Goal: Task Accomplishment & Management: Manage account settings

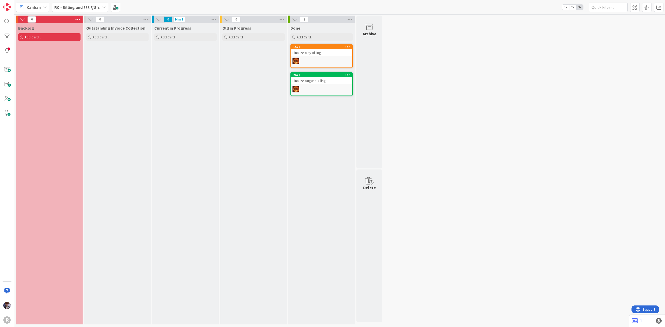
click at [90, 13] on div "Kanban RC - Billing and $$$ F/U's 1x 2x 3x" at bounding box center [339, 7] width 651 height 14
click at [87, 12] on div "Kanban RC - Billing and $$$ F/U's 1x 2x 3x" at bounding box center [339, 7] width 651 height 14
click at [87, 8] on b "RC - Billing and $$$ F/U's" at bounding box center [76, 7] width 45 height 5
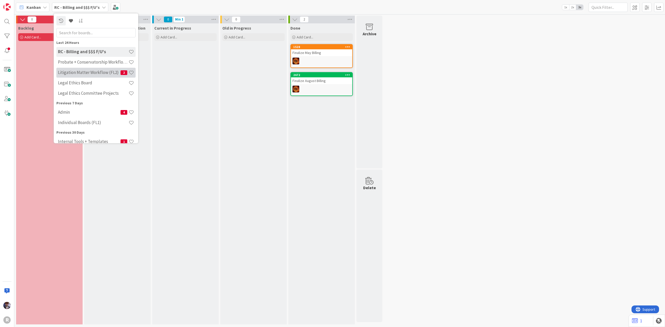
click at [81, 75] on div "Litigation Matter Workflow (FL2) 2" at bounding box center [95, 73] width 79 height 10
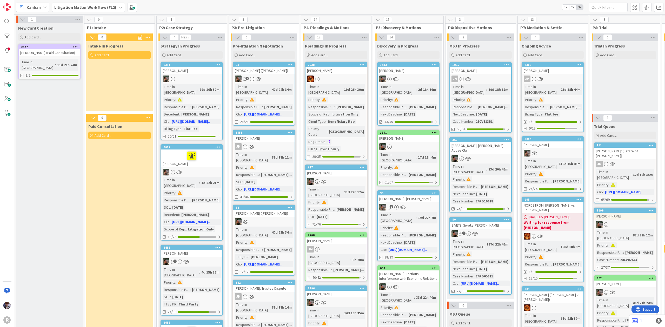
click at [574, 6] on span "2x" at bounding box center [572, 7] width 7 height 5
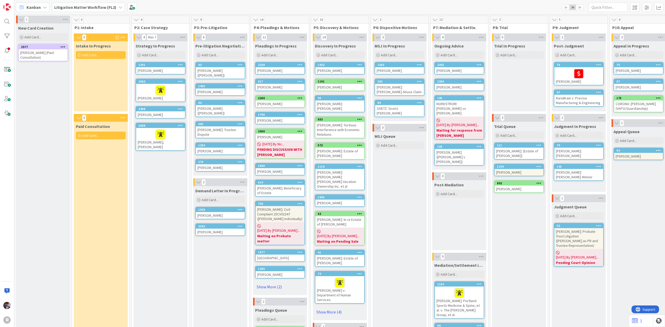
click at [582, 8] on span "3x" at bounding box center [579, 7] width 7 height 5
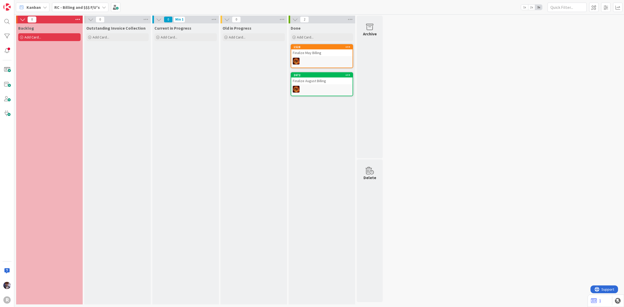
click at [48, 11] on div "Kanban" at bounding box center [33, 7] width 34 height 9
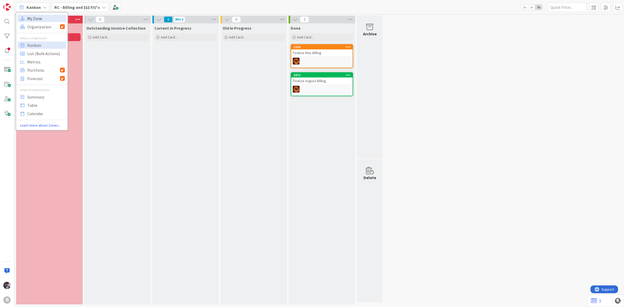
click at [47, 17] on span "My Zone" at bounding box center [45, 18] width 37 height 8
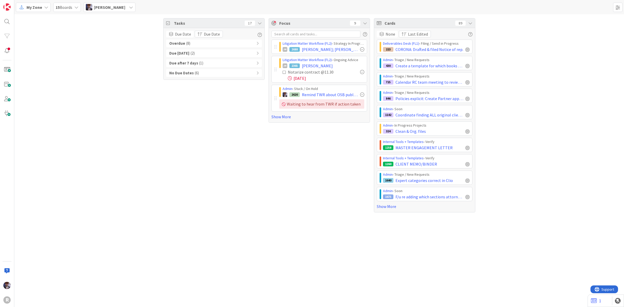
click at [125, 9] on span "Minka Laine Friesen" at bounding box center [109, 7] width 31 height 6
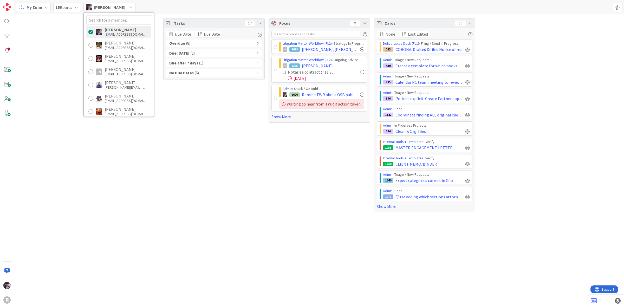
click at [42, 5] on div "My Zone" at bounding box center [33, 7] width 35 height 9
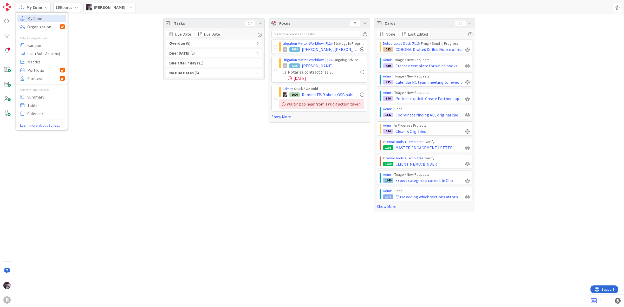
click at [112, 26] on div "Tasks 17 Due Date Due Date Overdue ( 8 ) Due Today ( 2 ) Due after 7 days ( 1 )…" at bounding box center [318, 115] width 609 height 202
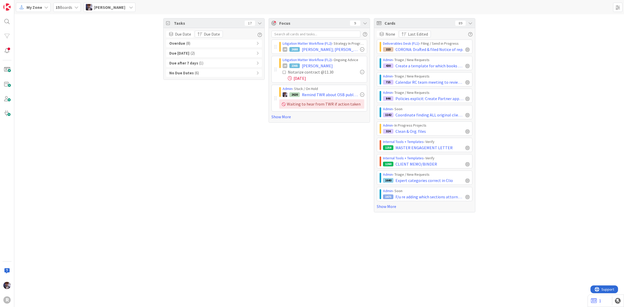
drag, startPoint x: 114, startPoint y: 12, endPoint x: 116, endPoint y: 7, distance: 5.8
click at [114, 12] on div "My Zone My Zone Organization Select a single board Kanban List (Bulk Actions) M…" at bounding box center [318, 7] width 609 height 14
click at [115, 6] on span "Minka Laine Friesen" at bounding box center [109, 7] width 31 height 6
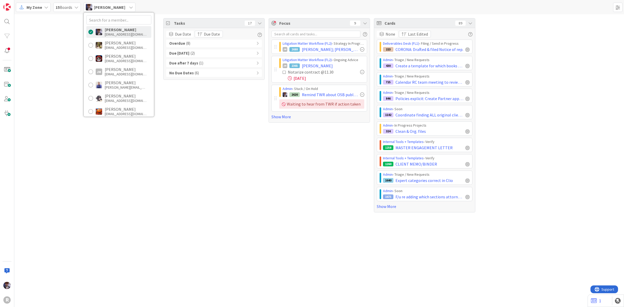
click at [63, 55] on div "Tasks 17 Due Date Due Date Overdue ( 8 ) Due Today ( 2 ) Due after 7 days ( 1 )…" at bounding box center [318, 115] width 609 height 202
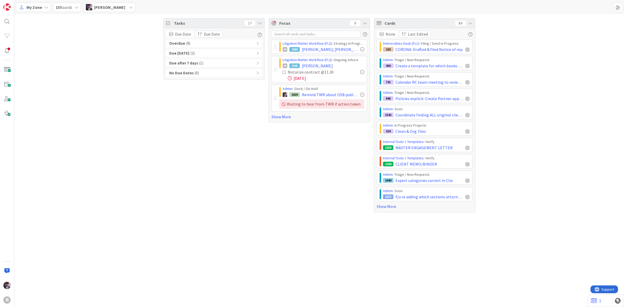
click at [40, 5] on span "My Zone" at bounding box center [34, 7] width 16 height 6
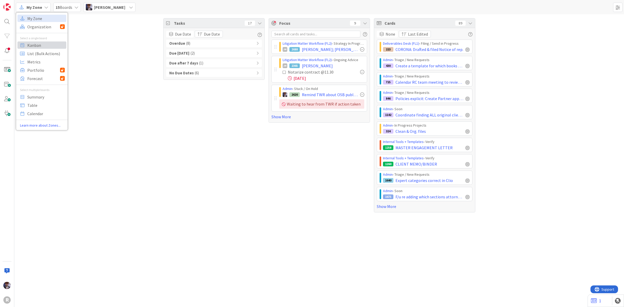
click at [44, 47] on span "Kanban" at bounding box center [45, 45] width 37 height 8
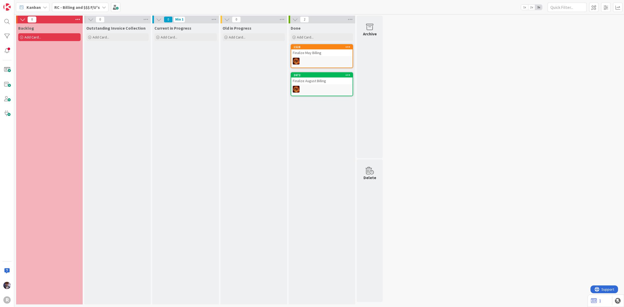
click at [98, 1] on div "Kanban RC - Billing and $$$ F/U's 1x 2x 3x" at bounding box center [318, 7] width 609 height 14
click at [96, 6] on b "RC - Billing and $$$ F/U's" at bounding box center [76, 7] width 45 height 5
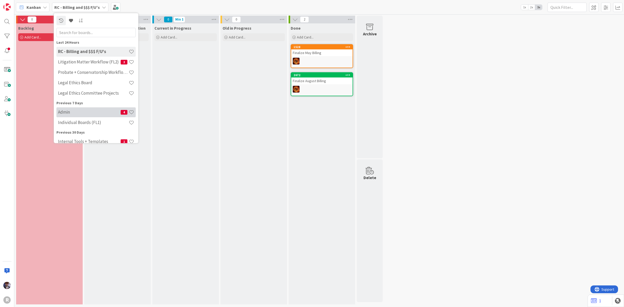
click at [91, 109] on h4 "Admin" at bounding box center [89, 111] width 63 height 5
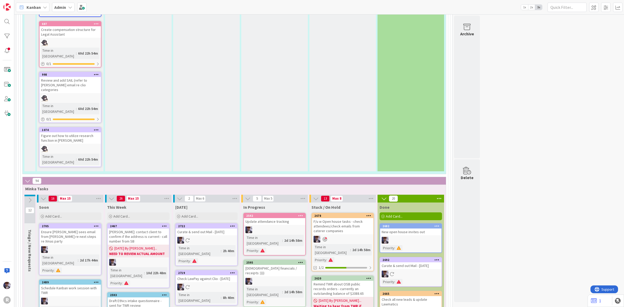
scroll to position [877, 0]
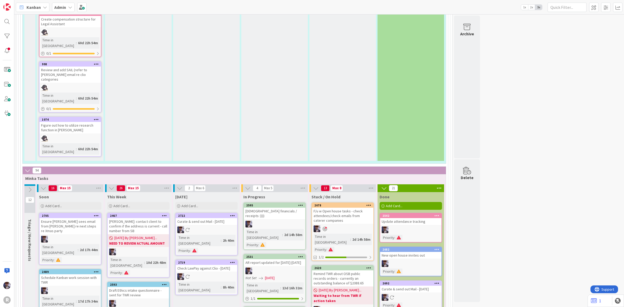
click at [301, 203] on icon at bounding box center [300, 205] width 5 height 4
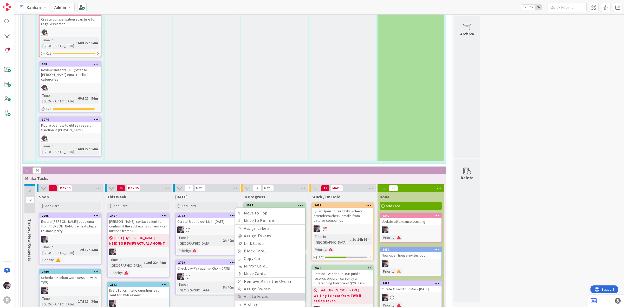
click at [255, 293] on link "Add to Focus" at bounding box center [270, 297] width 70 height 8
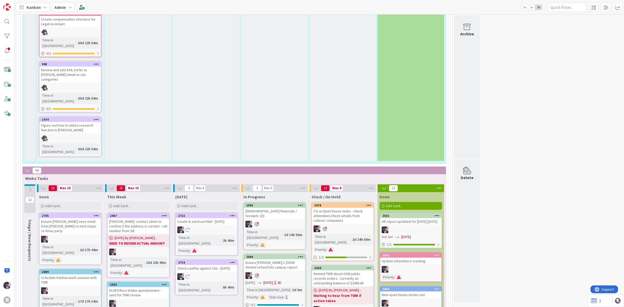
click at [435, 214] on icon at bounding box center [436, 216] width 5 height 4
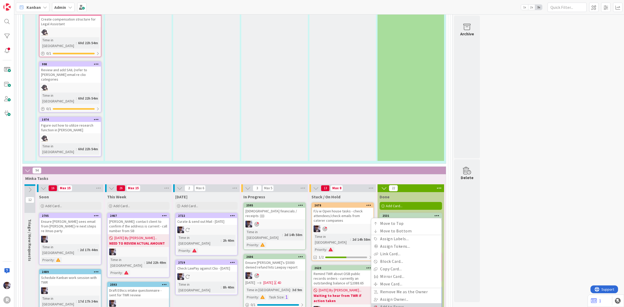
click at [383, 295] on link "Add to Focus" at bounding box center [406, 307] width 70 height 8
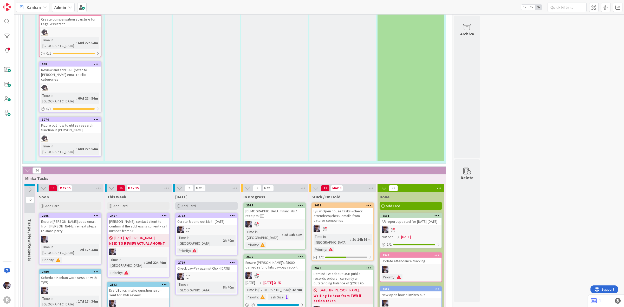
click at [208, 202] on div "Add Card..." at bounding box center [206, 206] width 62 height 8
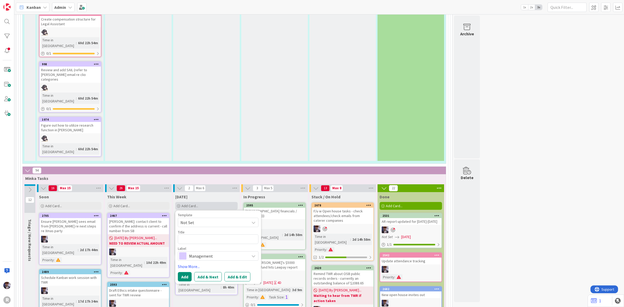
type textarea "x"
type textarea "F"
type textarea "x"
type textarea "Fo"
type textarea "x"
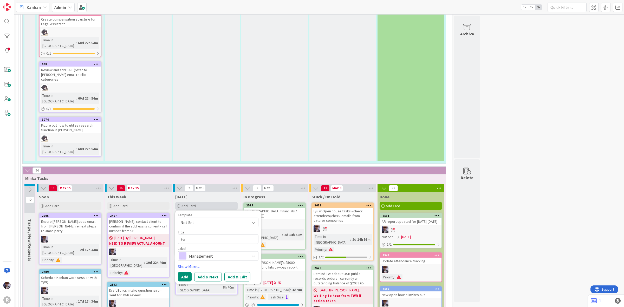
type textarea "For"
type textarea "x"
type textarea "Forw"
type textarea "x"
type textarea "Forwa"
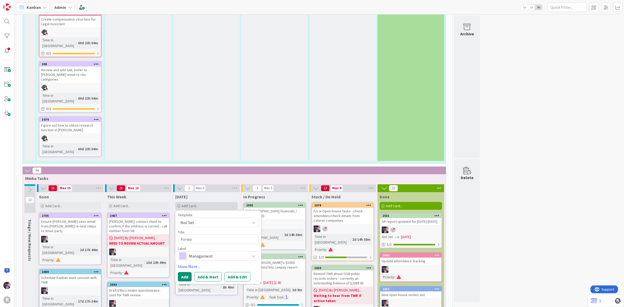
type textarea "x"
type textarea "Forwar"
type textarea "x"
type textarea "Forward"
type textarea "x"
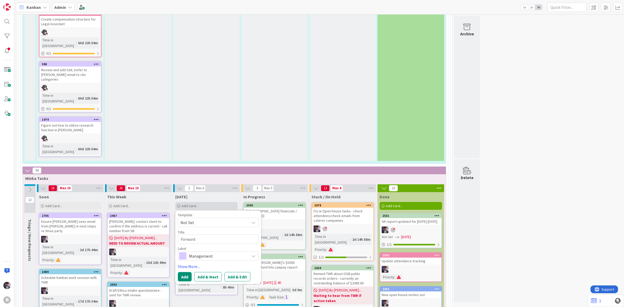
type textarea "Forward"
type textarea "x"
type textarea "Forward c"
type textarea "x"
type textarea "Forward ca"
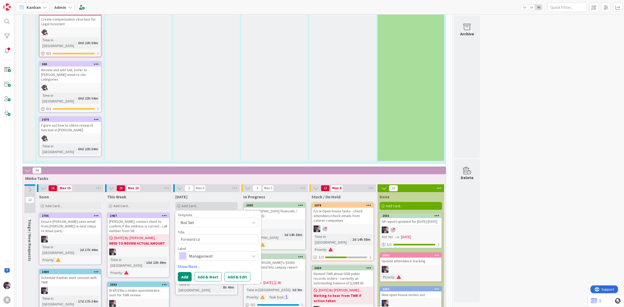
type textarea "x"
type textarea "Forward cat"
type textarea "x"
type textarea "Forward cate"
type textarea "x"
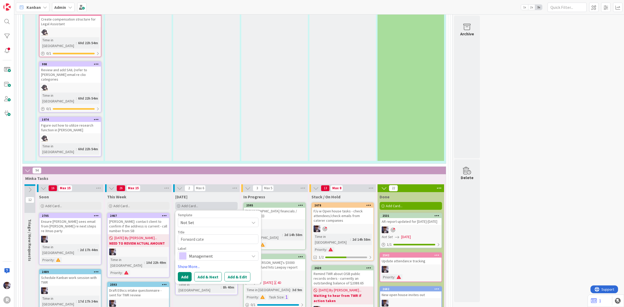
type textarea "Forward cater"
type textarea "x"
type textarea "Forward catere"
type textarea "x"
type textarea "Forward caterer"
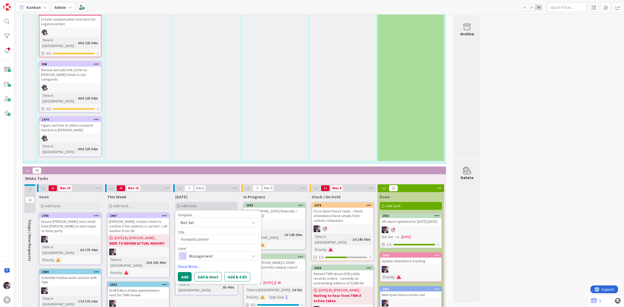
type textarea "x"
type textarea "Forward catere"
type textarea "x"
type textarea "Forward cater"
type textarea "x"
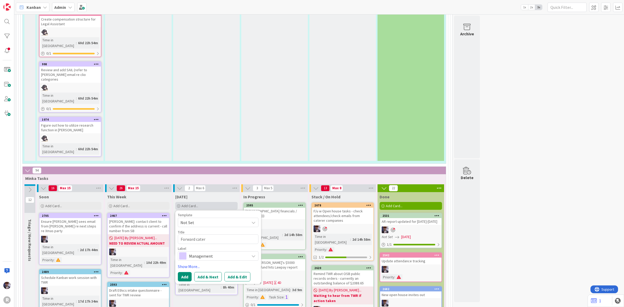
type textarea "Forward cate"
type textarea "x"
type textarea "Forward cat"
type textarea "x"
type textarea "Forward ca"
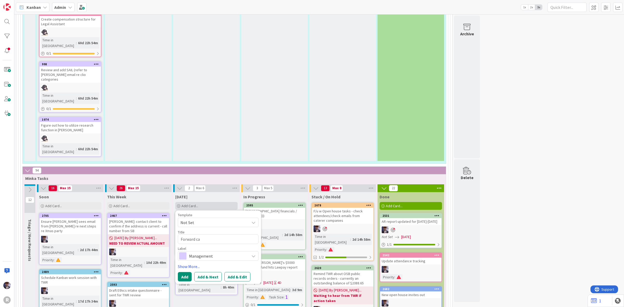
type textarea "x"
type textarea "Forward c"
type textarea "x"
type textarea "Forward"
type textarea "x"
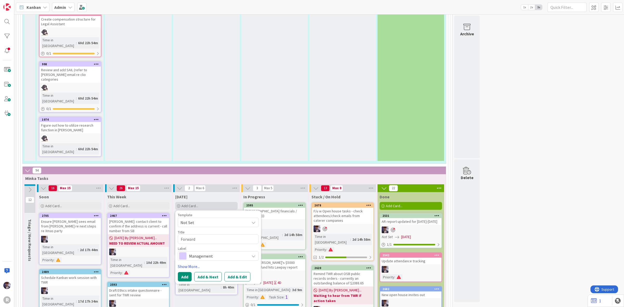
type textarea "Forward r"
type textarea "x"
type textarea "Forward re"
type textarea "x"
type textarea "Forward res"
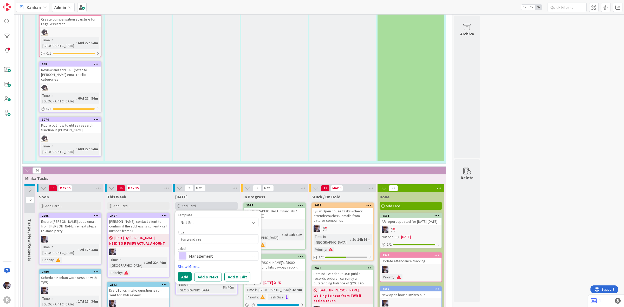
type textarea "x"
type textarea "Forward resp"
type textarea "x"
type textarea "Forward respo"
type textarea "x"
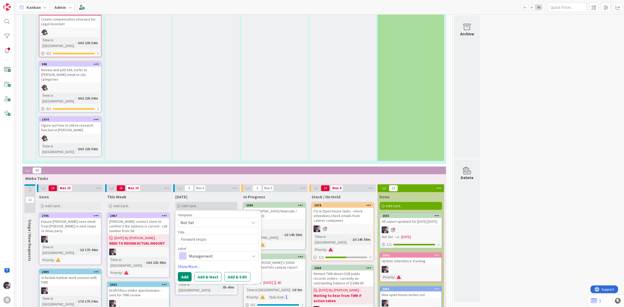
type textarea "Forward respom"
type textarea "x"
type textarea "Forward respomn"
type textarea "x"
type textarea "Forward respomns"
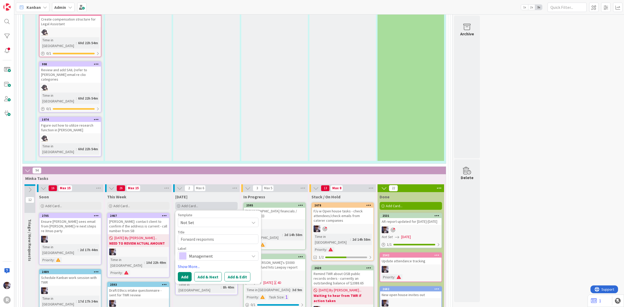
type textarea "x"
type textarea "Forward respomnse"
type textarea "x"
type textarea "Forward respomns"
type textarea "x"
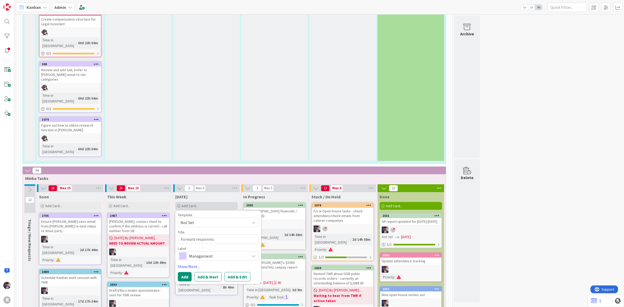
type textarea "Forward respomn"
type textarea "x"
type textarea "Forward respom"
type textarea "x"
type textarea "Forward respo"
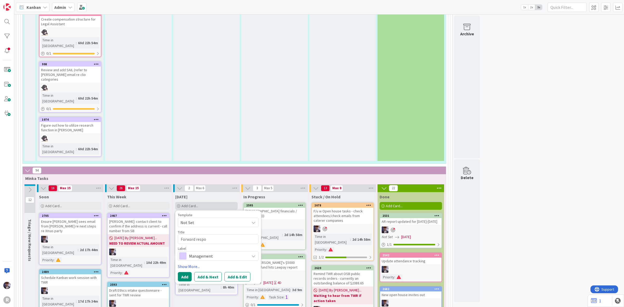
type textarea "x"
type textarea "Forward respon"
type textarea "x"
type textarea "Forward respons"
type textarea "x"
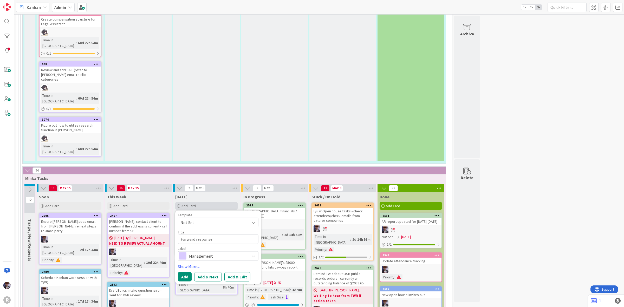
type textarea "Forward response"
type textarea "x"
type textarea "Forward response t"
type textarea "x"
type textarea "Forward response to"
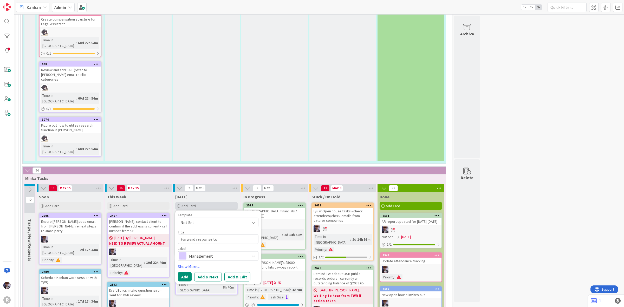
type textarea "x"
type textarea "Forward response to"
type textarea "x"
type textarea "Forward response to c"
type textarea "x"
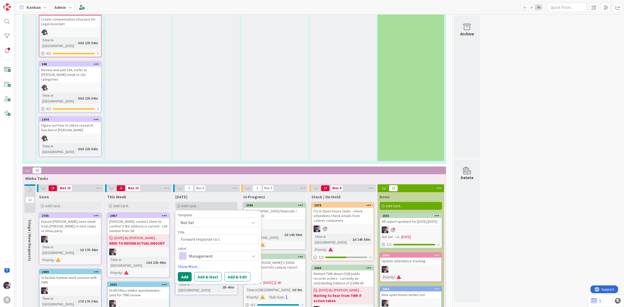
type textarea "Forward response to ca"
type textarea "x"
type textarea "Forward response to cat"
type textarea "x"
type textarea "Forward response to cate"
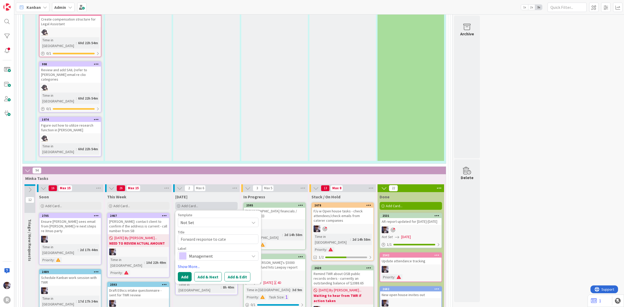
type textarea "x"
type textarea "Forward response to cater"
type textarea "x"
type textarea "Forward response to catere"
type textarea "x"
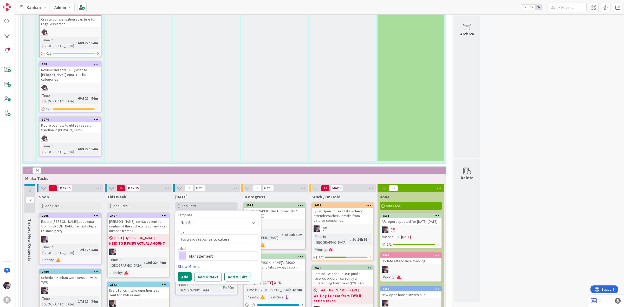
type textarea "Forward response to caterer"
type textarea "x"
type textarea "Forward response to caterer"
type textarea "x"
type textarea "Forward response to caterer ]"
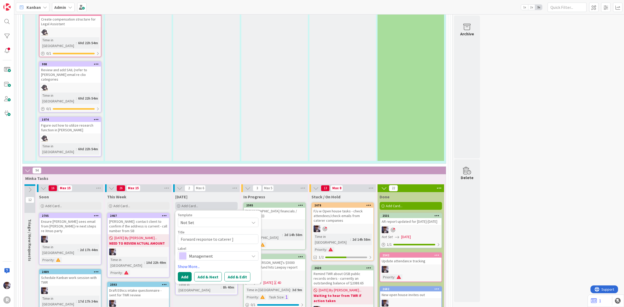
type textarea "x"
type textarea "Forward response to caterer ]]"
type textarea "x"
type textarea "Forward response to caterer ]]]"
type textarea "x"
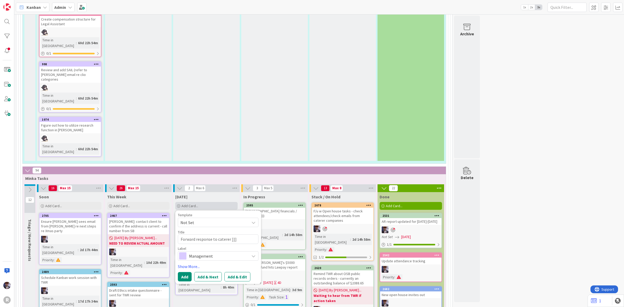
type textarea "Forward response to caterer ]]]]"
type textarea "x"
type textarea "Forward response to caterer ]]]]]"
type textarea "x"
type textarea "Forward response to caterer ]]]]]]"
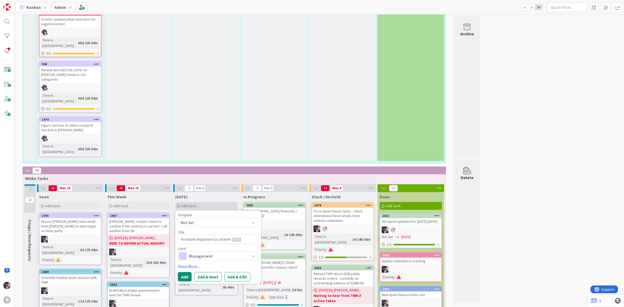
type textarea "x"
type textarea "Forward response to caterer ]]]]]]]"
type textarea "x"
type textarea "Forward response to caterer ]]]]]]]]"
type textarea "x"
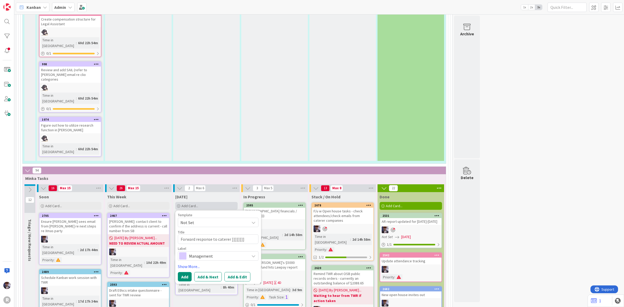
type textarea "Forward response to caterer ]]]]]]]]]"
type textarea "x"
type textarea "Forward response to caterer ]]]]]]]]]]"
type textarea "x"
type textarea "Forward response to caterer ]]]]]]]]]]]"
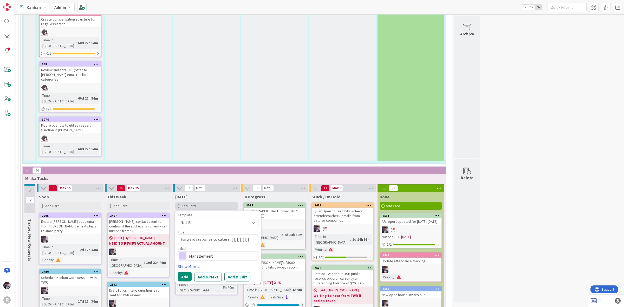
type textarea "x"
type textarea "Forward response to caterer ]]]]]]]]]]]]"
type textarea "x"
type textarea "Forward response to caterer ]]]]]]]]]]]]]"
type textarea "x"
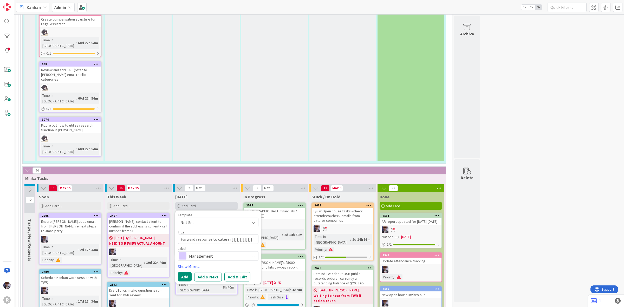
type textarea "Forward response to caterer ]]]]]]]]]]]]]]"
type textarea "x"
type textarea "Forward response to caterer ]]]]]]]]]]]]]]]"
type textarea "x"
type textarea "Forward response to caterer ]]]]]]]]]]]]]]]]"
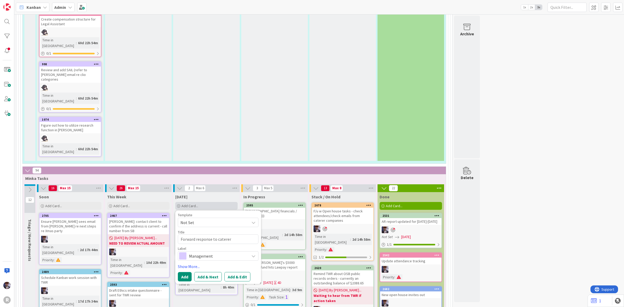
type textarea "x"
type textarea "Forward response to caterer ]]]]]]]]]]]]]]]"
type textarea "x"
type textarea "Forward response to caterer ]]]]]]]]]]]]]]"
type textarea "x"
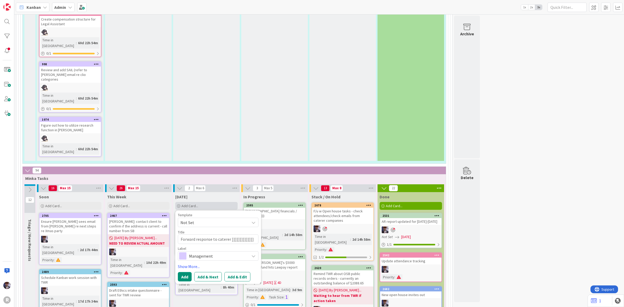
type textarea "Forward response to caterer ]]]]]]]]]]]]]"
type textarea "x"
type textarea "Forward response to caterer ]]]]]]]]]]]]"
type textarea "x"
type textarea "Forward response to caterer ]]]]]]]]]]]"
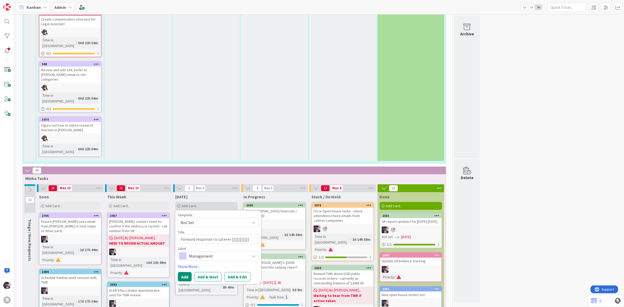
type textarea "x"
type textarea "Forward response to caterer ]]]]]]]]]]"
type textarea "x"
type textarea "Forward response to caterer ]]]]]]]]"
type textarea "x"
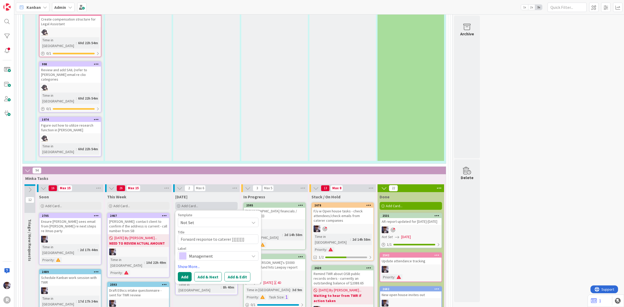
type textarea "Forward response to caterer ]]]]]]]"
type textarea "x"
type textarea "Forward response to caterer ]]]]]]"
type textarea "x"
type textarea "Forward response to caterer ]]]]]"
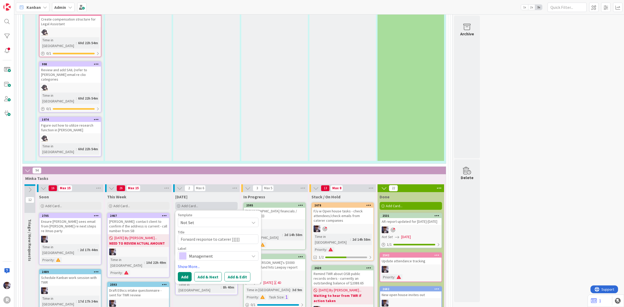
type textarea "x"
type textarea "Forward response to caterer ]]]]"
type textarea "x"
type textarea "Forward response to caterer ]]]"
type textarea "x"
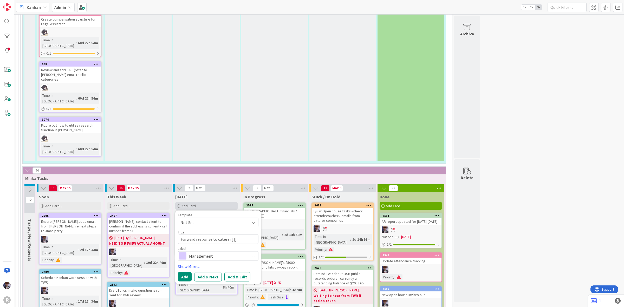
type textarea "Forward response to caterer ]]"
type textarea "x"
type textarea "Forward response to caterer ]"
type textarea "x"
type textarea "Forward response to caterer"
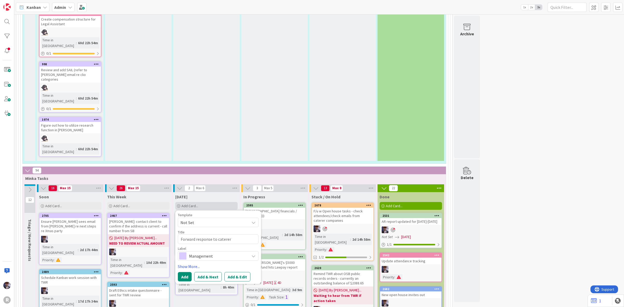
type textarea "x"
type textarea "Forward response to caterer"
type textarea "x"
type textarea "Forward response to catere"
type textarea "x"
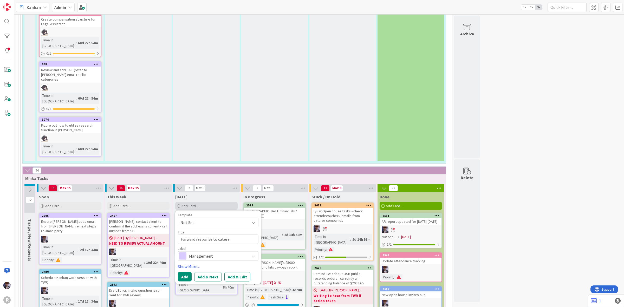
type textarea "Forward response to cater"
type textarea "x"
type textarea "Forward response to cate"
type textarea "x"
type textarea "Forward response to cat"
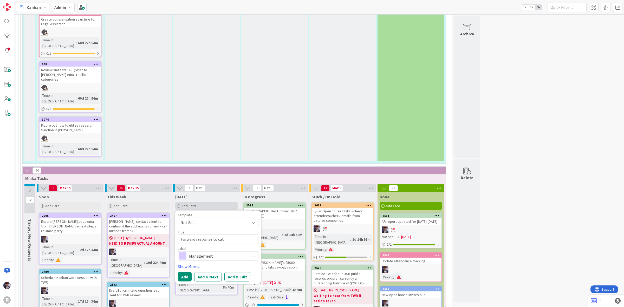
type textarea "x"
type textarea "Forward response to ca"
type textarea "x"
type textarea "Forward response to c"
type textarea "x"
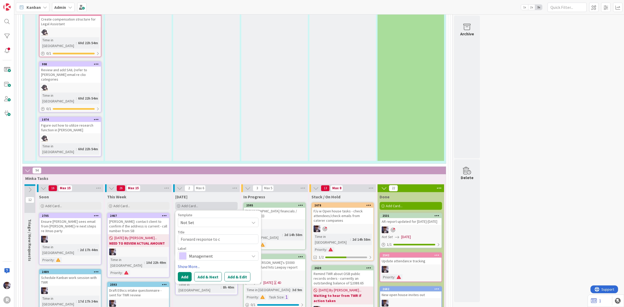
type textarea "Forward response to"
type textarea "x"
type textarea "Forward response to"
type textarea "x"
type textarea "Forward response t"
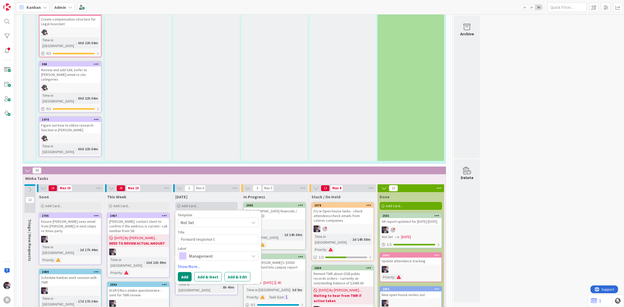
type textarea "x"
type textarea "Forward response"
type textarea "x"
type textarea "Forward response"
type textarea "x"
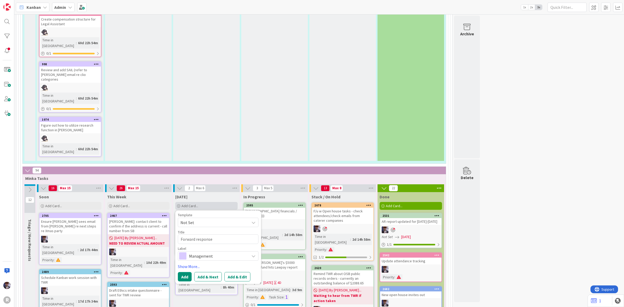
type textarea "Forward respons"
type textarea "x"
type textarea "Forward respon"
type textarea "x"
type textarea "Forward respo"
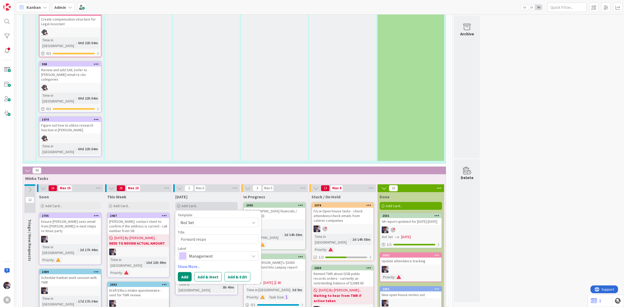
type textarea "x"
type textarea "Forward resp"
type textarea "x"
type textarea "Forward res"
type textarea "x"
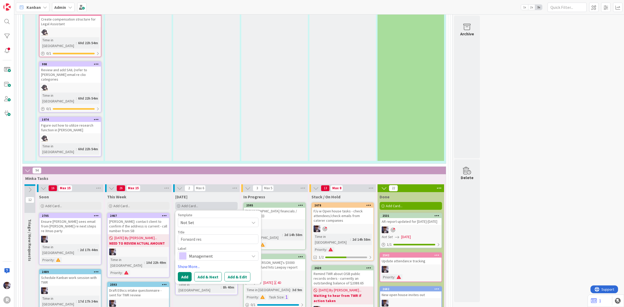
type textarea "Forward re"
type textarea "x"
type textarea "Forward r"
type textarea "x"
type textarea "Forward"
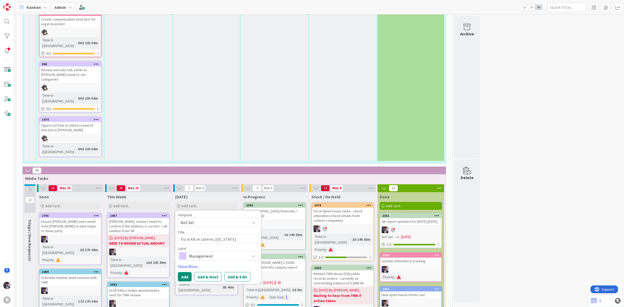
click at [238, 234] on textarea "F/u w KA re caterer, oregon city gril email," at bounding box center [218, 239] width 81 height 10
drag, startPoint x: 220, startPoint y: 117, endPoint x: 216, endPoint y: 116, distance: 4.4
click at [216, 234] on textarea "F/u w KA re caterer, oregon city grill email," at bounding box center [218, 239] width 81 height 10
click at [224, 234] on textarea "F/u w KA re caterer, Portland city grill email," at bounding box center [218, 242] width 81 height 16
click at [242, 258] on span "Management" at bounding box center [218, 261] width 58 height 7
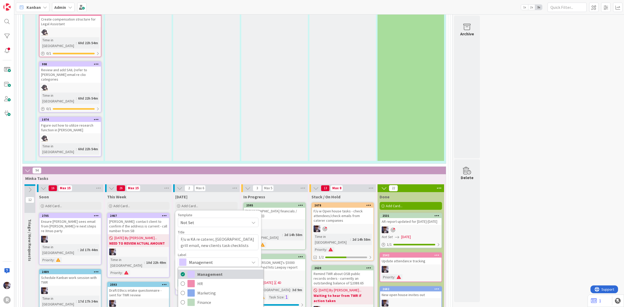
click at [206, 270] on span "Management" at bounding box center [228, 274] width 63 height 8
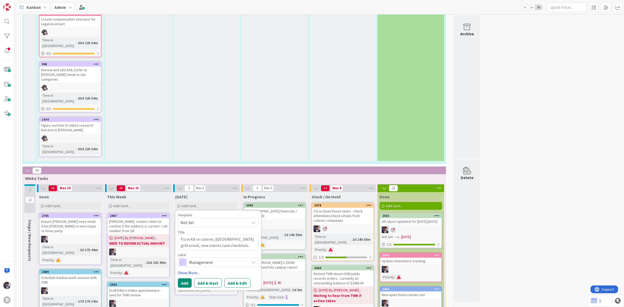
click at [197, 269] on link "Show More..." at bounding box center [218, 272] width 81 height 6
click at [197, 284] on div "Select..." at bounding box center [215, 287] width 69 height 6
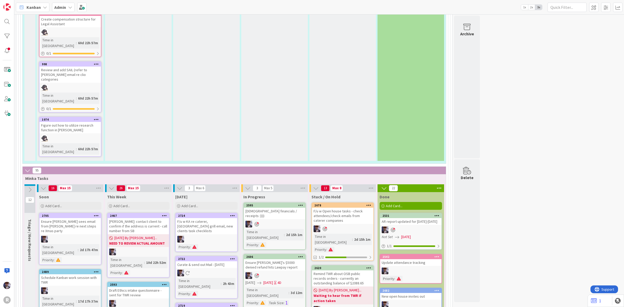
click at [213, 218] on div "F/u w KA re caterer, Portland city grill email, new clients task checklists" at bounding box center [206, 226] width 61 height 16
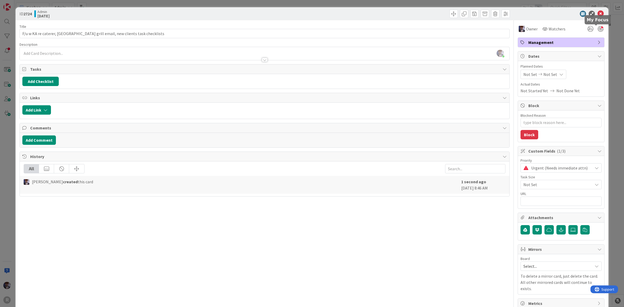
click at [597, 27] on div at bounding box center [600, 29] width 6 height 6
click at [607, 43] on div "ID 2724 Admin Today Title 75 / 128 F/u w KA re caterer, Portland city grill ema…" at bounding box center [312, 153] width 624 height 307
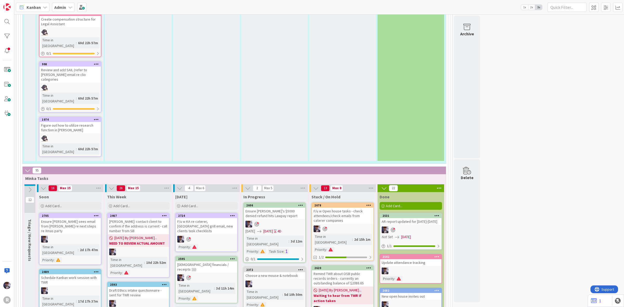
click at [290, 208] on div "Ensure MJ's $5000 denied refund hits Lawpay report" at bounding box center [274, 213] width 61 height 11
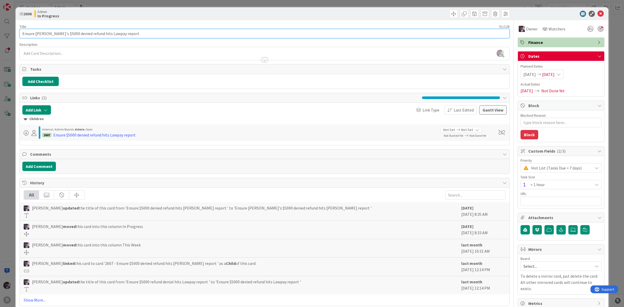
drag, startPoint x: 87, startPoint y: 34, endPoint x: -1, endPoint y: 33, distance: 87.8
click at [0, 33] on html "R Kanban Admin 1x 2x 3x 251 Admin Projects + Tasks 32 Projects / Recurring Task…" at bounding box center [312, 153] width 624 height 307
click at [82, 34] on input "Figure out Lawpay report" at bounding box center [264, 33] width 490 height 9
click at [88, 34] on input "Figure out why $5000 refund bouncingback not" at bounding box center [264, 33] width 490 height 9
click at [109, 34] on input "Figure out why $5000 refund bouncing back not" at bounding box center [264, 33] width 490 height 9
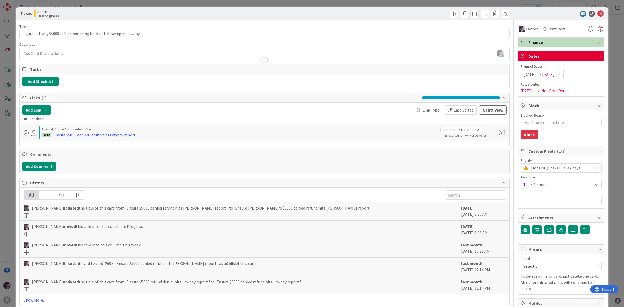
click at [9, 144] on div "ID 2606 Admin In Progress Title 63 / 128 Figure out why $5000 refund bouncing b…" at bounding box center [312, 153] width 624 height 307
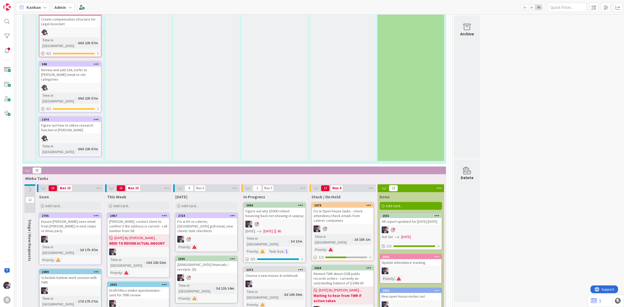
click at [355, 270] on div "Remind TWR about OSB public records orders - currently an outstanding balance o…" at bounding box center [342, 278] width 61 height 16
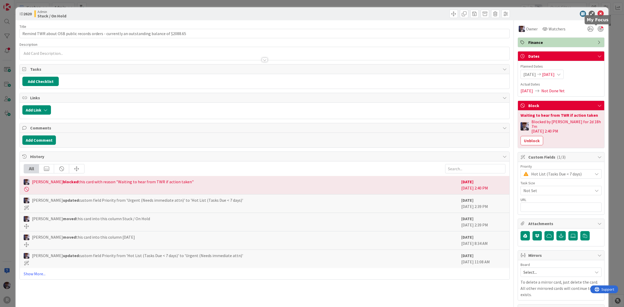
click at [597, 30] on div at bounding box center [600, 29] width 6 height 6
click at [618, 62] on div "ID 2620 Admin Stuck / On Hold Title 89 / 128 Remind TWR about OSB public record…" at bounding box center [312, 153] width 624 height 307
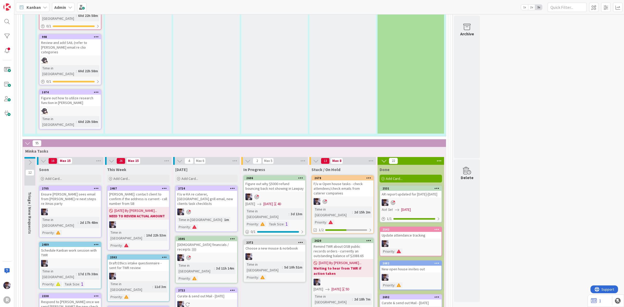
scroll to position [942, 0]
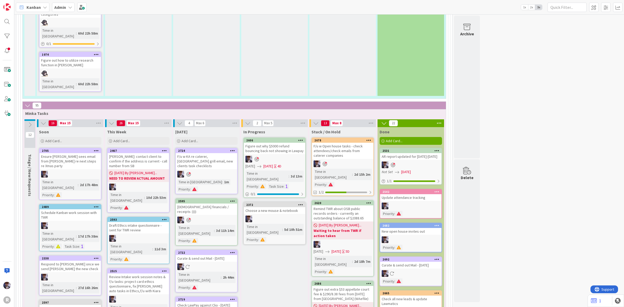
click at [341, 286] on div "Figure out extra $53 appellate court fee & $290/8.38 fees from Aug 26th from On…" at bounding box center [342, 294] width 61 height 16
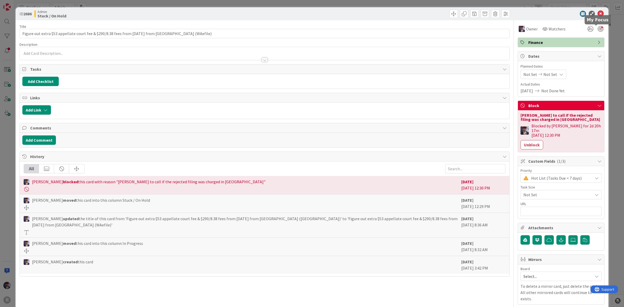
click at [597, 28] on div at bounding box center [600, 29] width 6 height 6
click at [603, 42] on div "ID 2686 Admin Stuck / On Hold Title 94 / 128 Figure out extra $53 appellate cou…" at bounding box center [312, 164] width 592 height 315
click at [604, 63] on div "ID 2686 Admin Stuck / On Hold Title 94 / 128 Figure out extra $53 appellate cou…" at bounding box center [312, 153] width 624 height 307
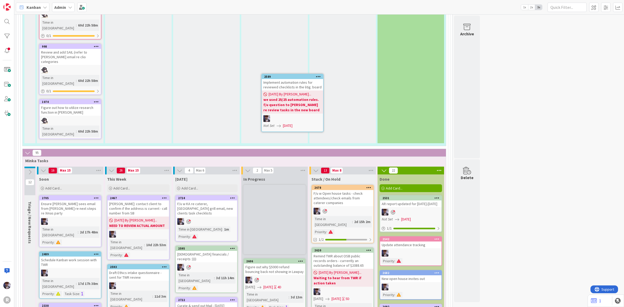
scroll to position [893, 0]
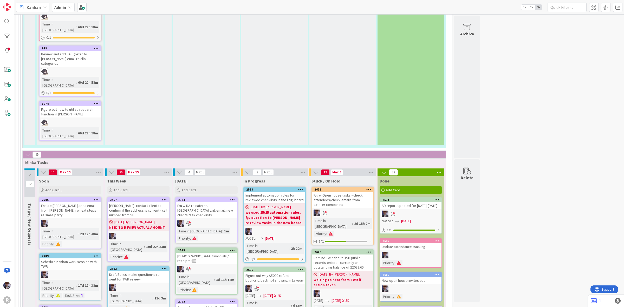
click at [277, 203] on div "08/28/2025 By Minka... we used 25/25 automation rules. f/u question to John re …" at bounding box center [274, 214] width 61 height 23
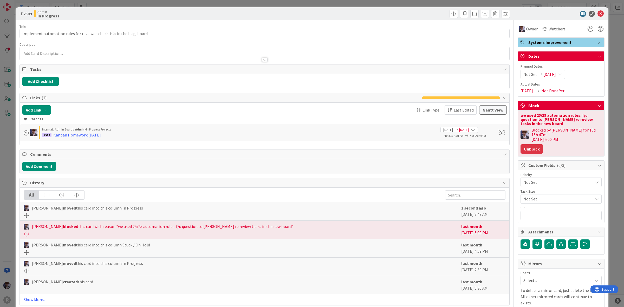
click at [520, 148] on button "Unblock" at bounding box center [531, 148] width 23 height 9
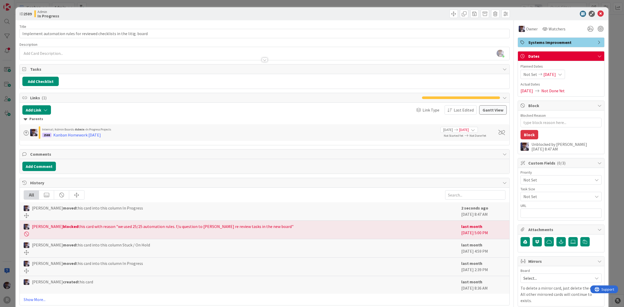
click at [44, 51] on div "Minka Laine Friesen just joined" at bounding box center [264, 53] width 489 height 13
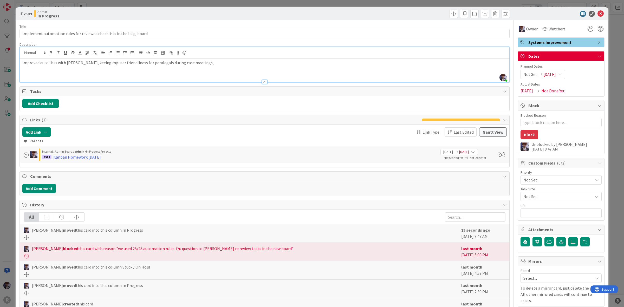
click at [86, 62] on p "Improved auto lists with Claude, keeing my user friendliness for paralegals dur…" at bounding box center [264, 63] width 484 height 6
click at [78, 62] on p "Improved auto lists with Claude, keeping in mind user friendliness for paralega…" at bounding box center [264, 63] width 484 height 6
click at [208, 66] on div "Improved auto lists with Claude - keeping in mind user friendliness for paraleg…" at bounding box center [264, 70] width 489 height 23
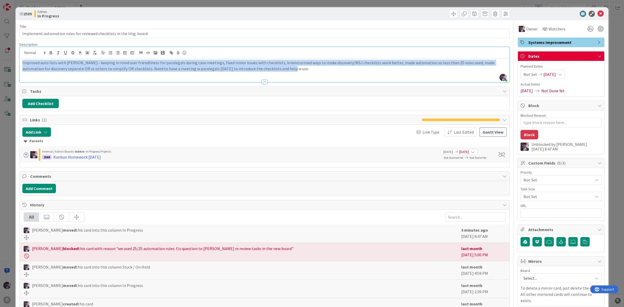
drag, startPoint x: 273, startPoint y: 68, endPoint x: 0, endPoint y: 60, distance: 273.2
click at [0, 60] on div "ID 2589 Admin In Progress Title 70 / 128 Implement automation rules for reviewe…" at bounding box center [312, 153] width 624 height 307
click at [50, 54] on icon "button" at bounding box center [51, 53] width 2 height 1
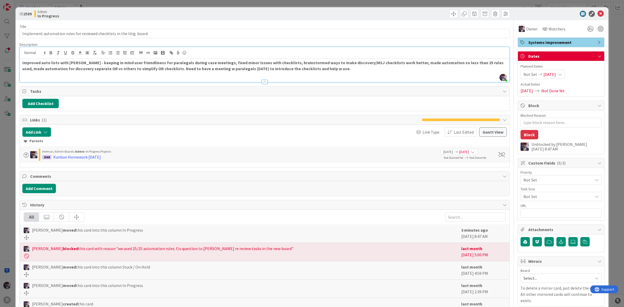
click at [70, 71] on p "Improved auto lists with Claude - keeping in mind user friendliness for paraleg…" at bounding box center [264, 66] width 484 height 12
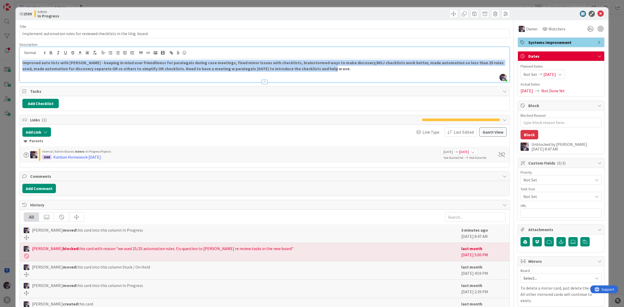
drag, startPoint x: 319, startPoint y: 73, endPoint x: 13, endPoint y: 52, distance: 306.7
click at [13, 52] on div "ID 2589 Admin In Progress Title 70 / 128 Implement automation rules for reviewe…" at bounding box center [312, 153] width 624 height 307
copy strong "Improved auto lists with Claude - keeping in mind user friendliness for paraleg…"
click at [54, 106] on button "Add Checklist" at bounding box center [40, 103] width 36 height 9
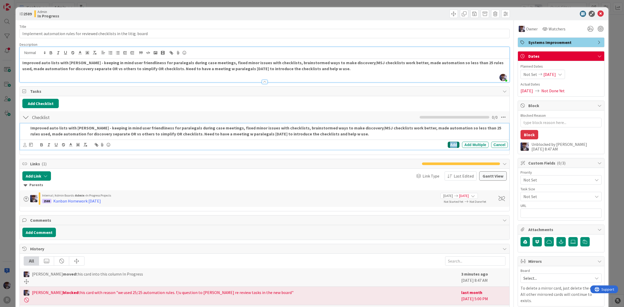
click at [448, 144] on div "Add" at bounding box center [453, 145] width 12 height 6
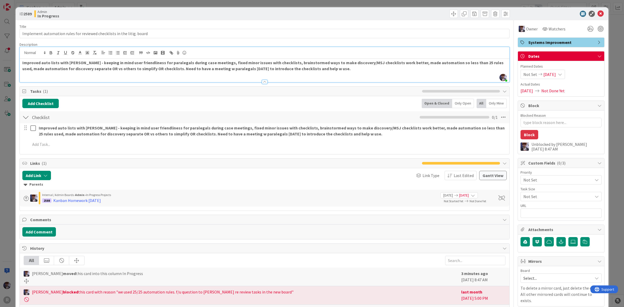
click at [89, 139] on div "Improved auto lists with Claude - keeping in mind user friendliness for paraleg…" at bounding box center [264, 137] width 484 height 28
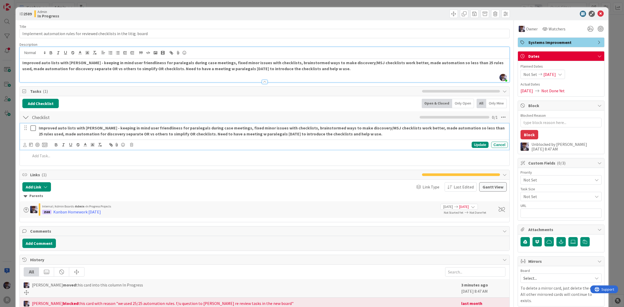
click at [88, 133] on strong "Improved auto lists with Claude - keeping in mind user friendliness for paraleg…" at bounding box center [272, 130] width 466 height 11
click at [38, 145] on div at bounding box center [37, 145] width 4 height 4
click at [598, 28] on div at bounding box center [594, 28] width 19 height 9
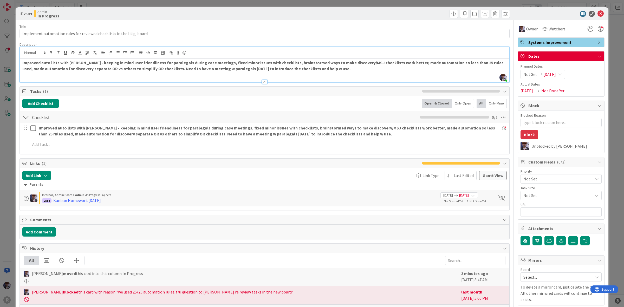
click at [597, 29] on div at bounding box center [600, 29] width 6 height 6
click at [607, 47] on div "ID 2589 Admin In Progress Title 70 / 128 Implement automation rules for reviewe…" at bounding box center [312, 153] width 624 height 307
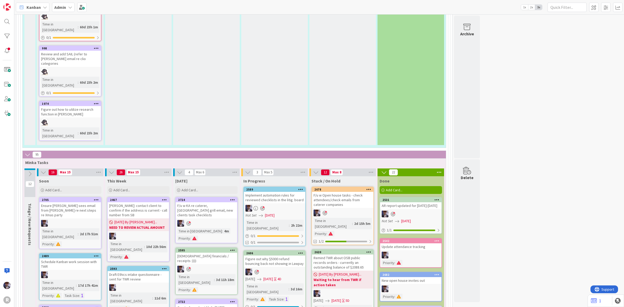
click at [290, 192] on div "Implement automation rules for reviewed checklists in the litig. board" at bounding box center [274, 197] width 61 height 11
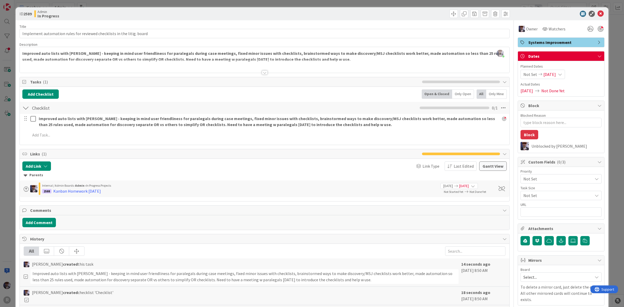
click at [9, 186] on div "ID 2589 Admin In Progress Title 70 / 128 Implement automation rules for reviewe…" at bounding box center [312, 153] width 624 height 307
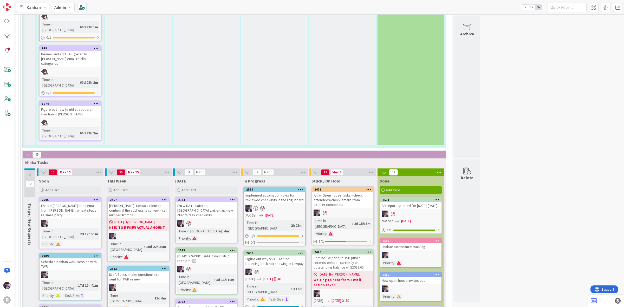
click at [405, 197] on link "2531 Move to Top Move to Bottom Assign Labels... Assign Tokens... Link Card... …" at bounding box center [410, 215] width 62 height 37
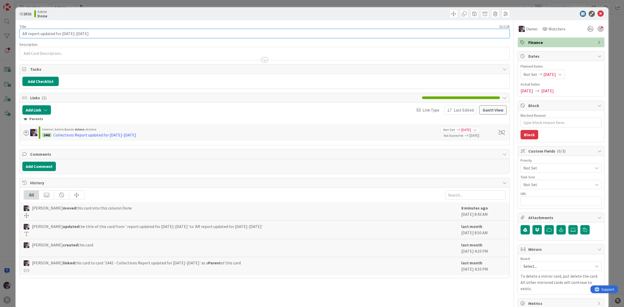
click at [84, 37] on input "AR report updated for Aug 25-29" at bounding box center [264, 33] width 490 height 9
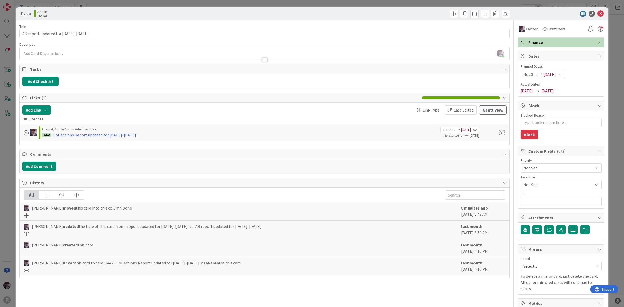
click at [12, 146] on div "ID 2531 Admin Done Title 32 / 128 AR report updated for Aug 25-29 Description M…" at bounding box center [312, 153] width 624 height 307
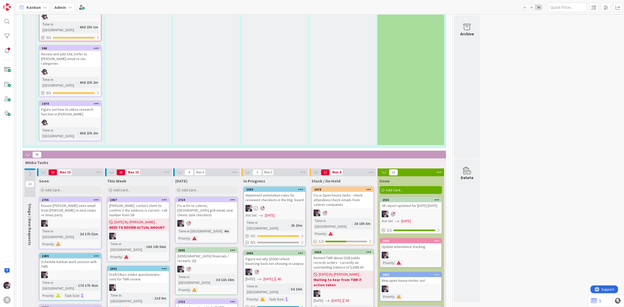
click at [167, 176] on div "This Week Add Card..." at bounding box center [138, 185] width 67 height 19
click at [166, 186] on div "Add Card..." at bounding box center [138, 190] width 62 height 8
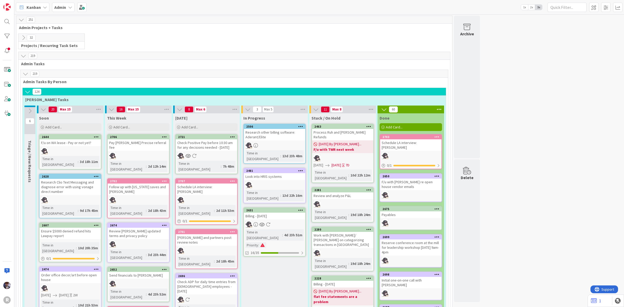
click at [33, 110] on button at bounding box center [29, 111] width 11 height 8
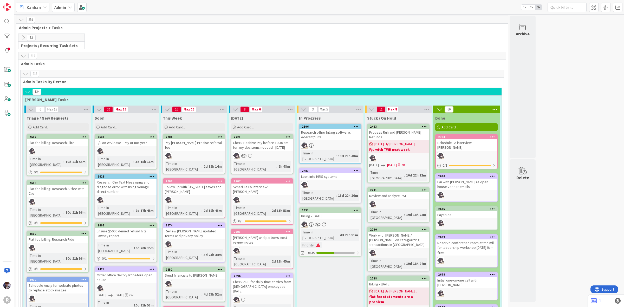
click at [31, 90] on button at bounding box center [27, 91] width 7 height 7
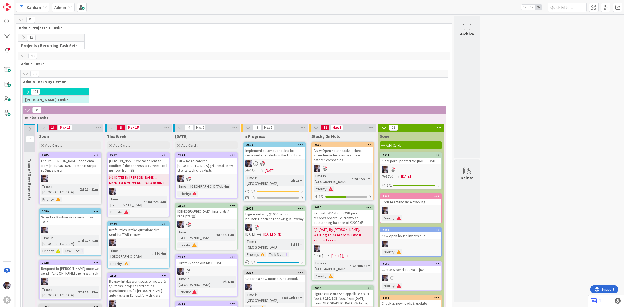
click at [22, 39] on icon at bounding box center [24, 38] width 6 height 6
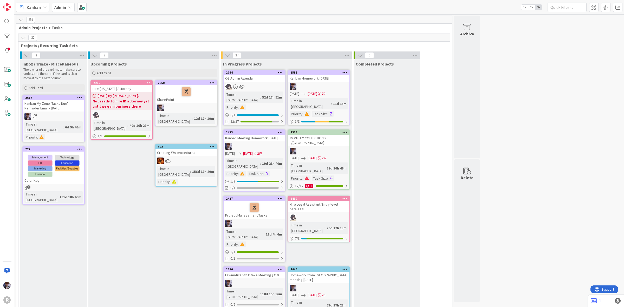
click at [343, 130] on icon at bounding box center [344, 132] width 5 height 4
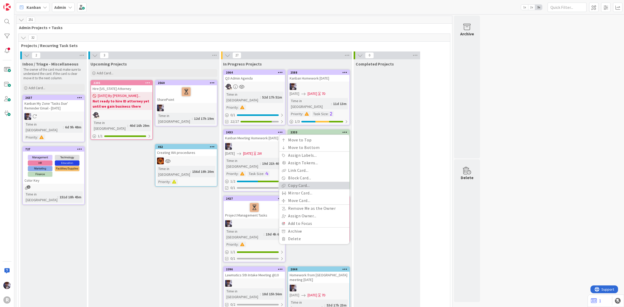
click at [295, 182] on link "Copy Card..." at bounding box center [314, 186] width 70 height 8
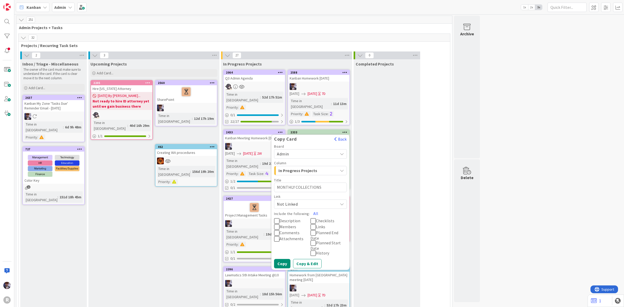
click at [295, 182] on textarea "MONTHLY COLLECTIONS F/US" at bounding box center [310, 187] width 73 height 10
click at [337, 166] on div "In Progress Projects" at bounding box center [307, 170] width 61 height 8
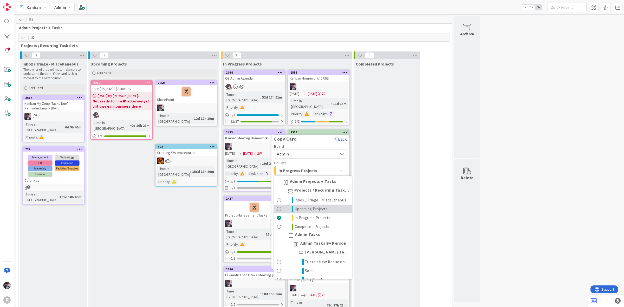
click at [313, 212] on span "Upcoming Projects" at bounding box center [310, 209] width 33 height 6
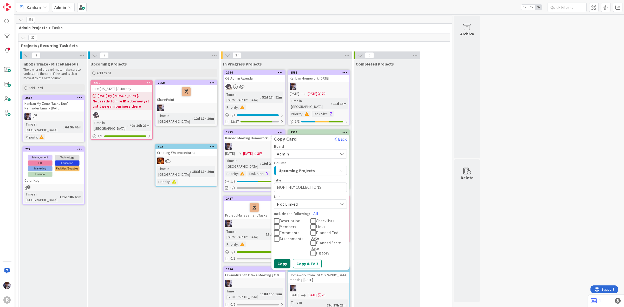
click at [283, 259] on button "Copy" at bounding box center [282, 263] width 16 height 9
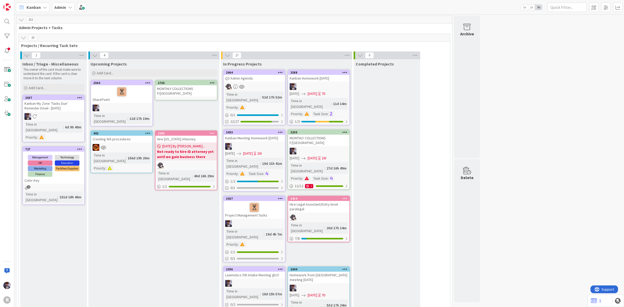
click at [180, 88] on div "MONTHLY COLLECTIONS F/US" at bounding box center [185, 90] width 61 height 11
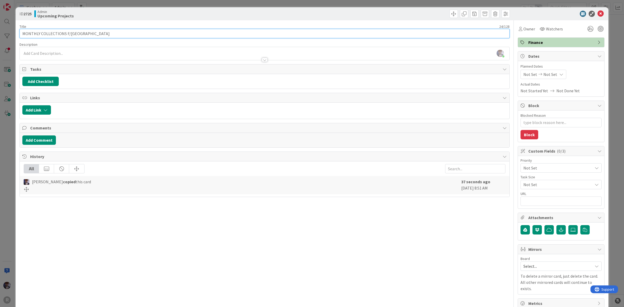
click at [23, 32] on input "MONTHLY COLLECTIONS F/US" at bounding box center [264, 33] width 490 height 9
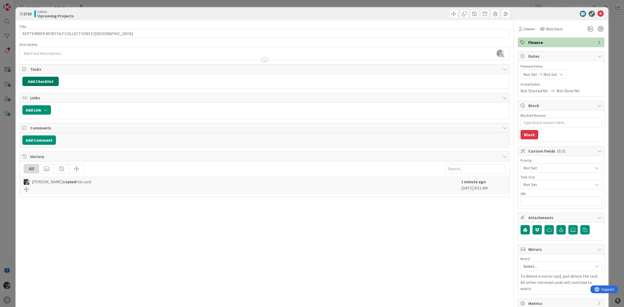
click at [37, 81] on button "Add Checklist" at bounding box center [40, 81] width 36 height 9
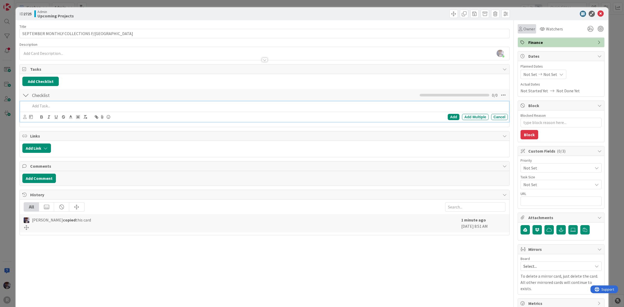
click at [517, 32] on div "Owner" at bounding box center [526, 28] width 18 height 9
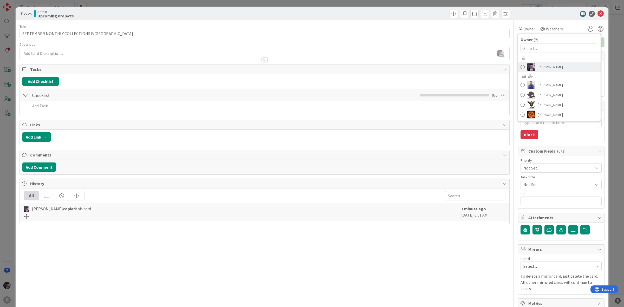
click at [552, 71] on link "Minka Laine Friesen" at bounding box center [559, 67] width 83 height 10
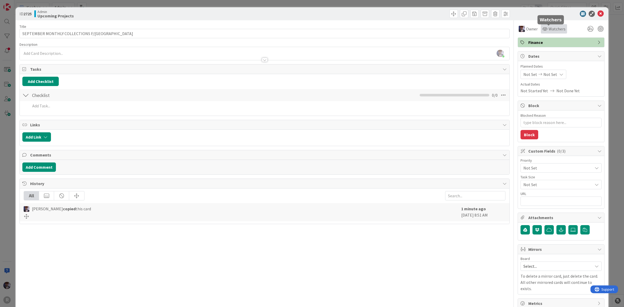
click at [554, 31] on span "Watchers" at bounding box center [556, 29] width 17 height 6
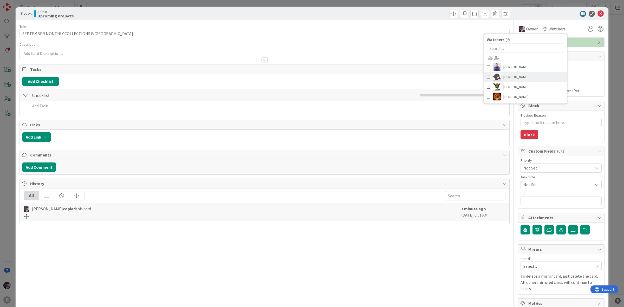
click at [527, 75] on link "Kelly Nguyen" at bounding box center [525, 77] width 83 height 10
click at [554, 13] on div at bounding box center [558, 14] width 92 height 6
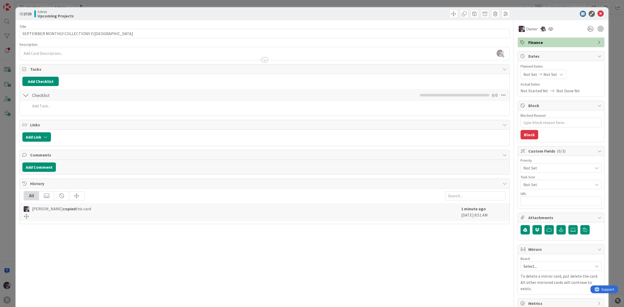
click at [568, 168] on span "Not Set" at bounding box center [556, 167] width 67 height 7
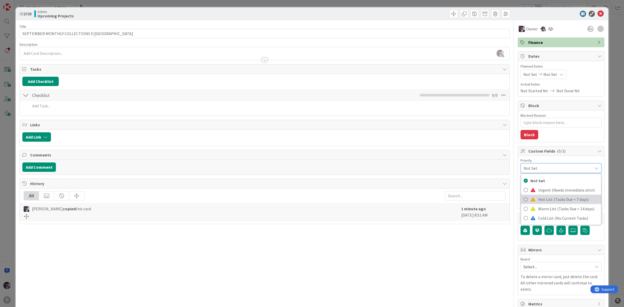
click at [558, 197] on span "Hot List (Tasks Due < 7 days)" at bounding box center [568, 199] width 60 height 8
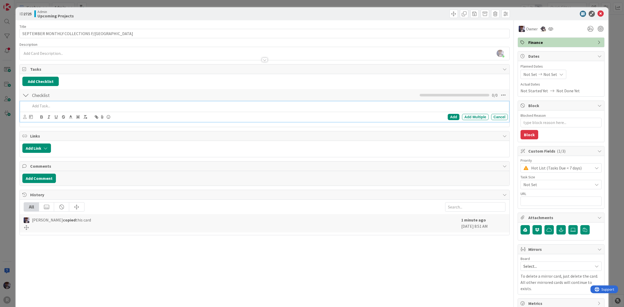
click at [51, 107] on p at bounding box center [267, 106] width 475 height 6
click at [26, 117] on div at bounding box center [28, 117] width 10 height 6
click at [25, 117] on icon at bounding box center [24, 117] width 3 height 4
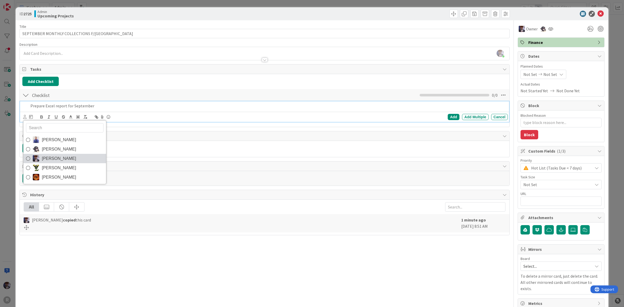
click at [64, 157] on span "Minka Laine Friesen" at bounding box center [59, 158] width 34 height 8
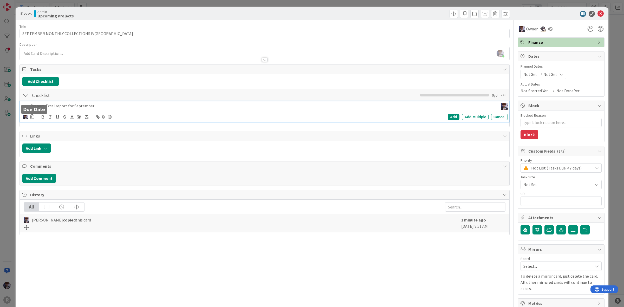
click at [33, 118] on icon at bounding box center [32, 117] width 4 height 4
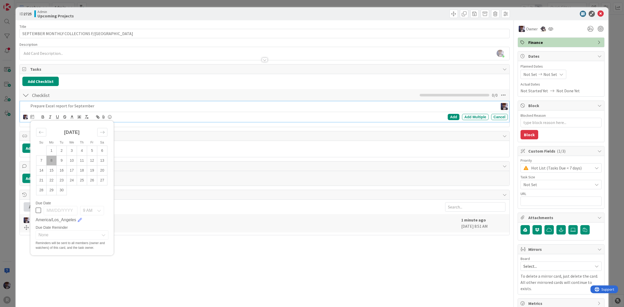
click at [45, 107] on p "Prepare Excel report for September" at bounding box center [262, 106] width 465 height 6
click at [100, 109] on p "Prepare Excel report for September" at bounding box center [262, 106] width 465 height 6
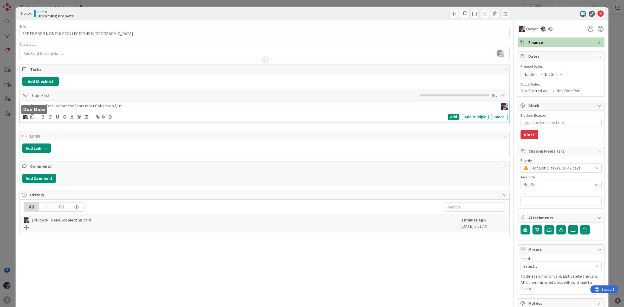
click at [33, 117] on icon at bounding box center [32, 117] width 4 height 4
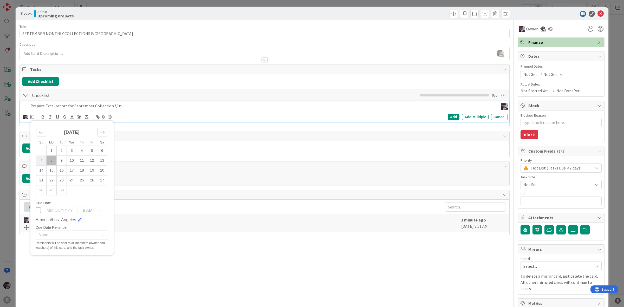
click at [43, 159] on td "7" at bounding box center [41, 160] width 10 height 10
click at [450, 116] on div "Add" at bounding box center [453, 117] width 12 height 6
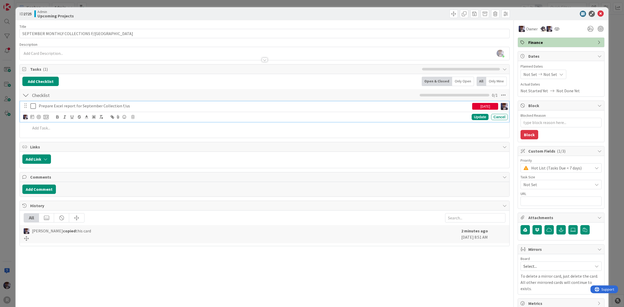
click at [144, 109] on div "Prepare Excel report for September Collection f/us" at bounding box center [254, 105] width 435 height 9
click at [37, 119] on div at bounding box center [39, 117] width 4 height 4
click at [45, 118] on icon at bounding box center [45, 117] width 5 height 5
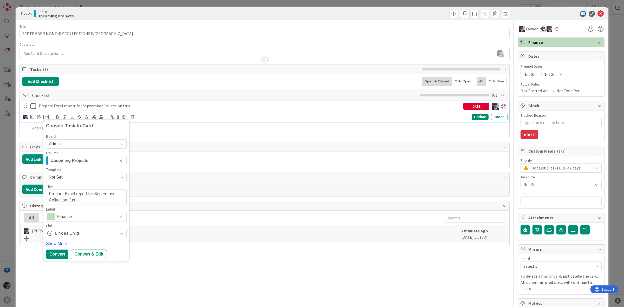
click at [73, 165] on button "Upcoming Projects" at bounding box center [86, 160] width 81 height 9
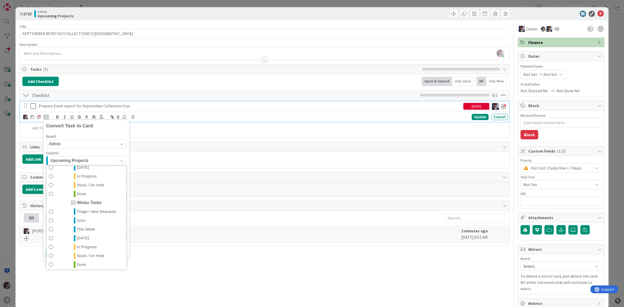
scroll to position [112, 0]
drag, startPoint x: 88, startPoint y: 233, endPoint x: 90, endPoint y: 245, distance: 11.8
click at [90, 245] on div "Admin Projects + Tasks Projects / Recurring Task Sets Inbox / Triage - Miscella…" at bounding box center [86, 217] width 81 height 104
click at [90, 245] on span "In Progress" at bounding box center [87, 245] width 20 height 6
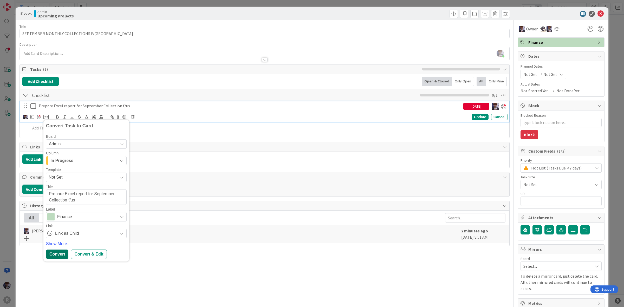
click at [56, 254] on div "Convert" at bounding box center [57, 253] width 22 height 9
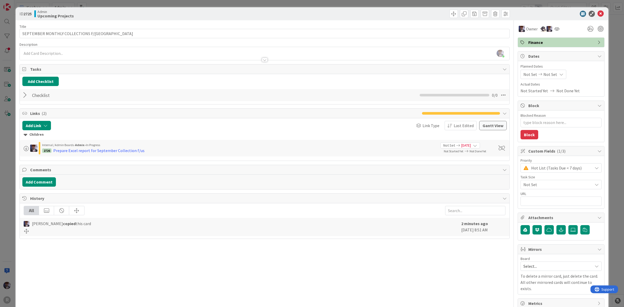
click at [25, 97] on div at bounding box center [25, 94] width 7 height 9
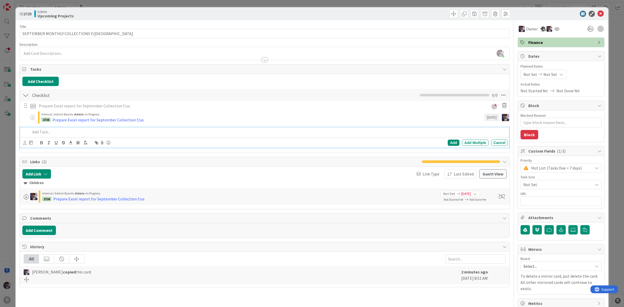
click at [49, 134] on p at bounding box center [267, 132] width 475 height 6
click at [10, 171] on div "ID 2725 Admin Upcoming Projects Title 34 / 128 SEPTEMBER MONTHLY COLLECTIONS F/…" at bounding box center [312, 153] width 624 height 307
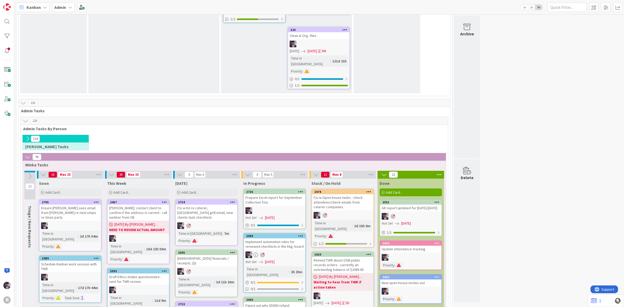
scroll to position [877, 0]
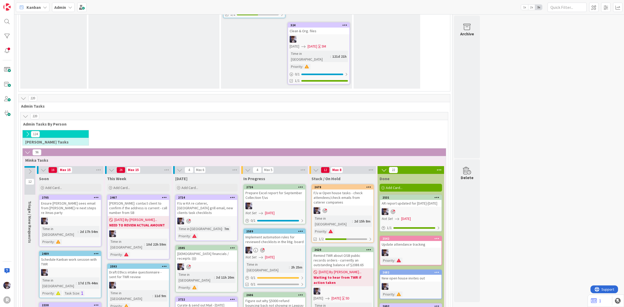
click at [303, 185] on icon at bounding box center [300, 187] width 5 height 4
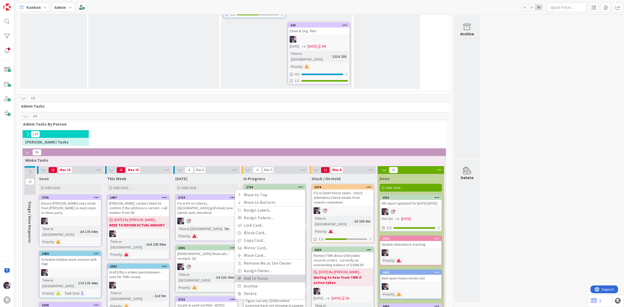
click at [244, 274] on link "Add to Focus" at bounding box center [270, 278] width 70 height 8
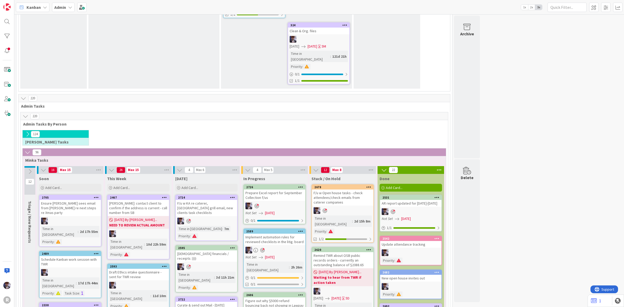
click at [266, 121] on span "Admin Tasks By Person" at bounding box center [232, 123] width 418 height 5
click at [265, 189] on div "Prepare Excel report for September Collection f/us" at bounding box center [274, 194] width 61 height 11
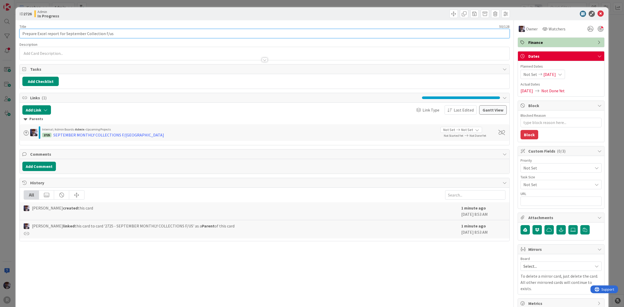
click at [112, 33] on input "Prepare Excel report for September Collection f/us" at bounding box center [264, 33] width 490 height 9
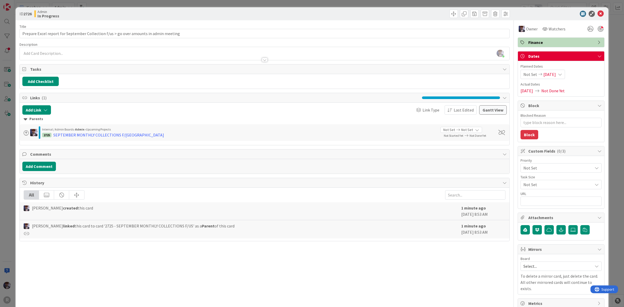
click at [8, 160] on div "ID 2726 Admin In Progress Title 85 / 128 Prepare Excel report for September Col…" at bounding box center [312, 153] width 624 height 307
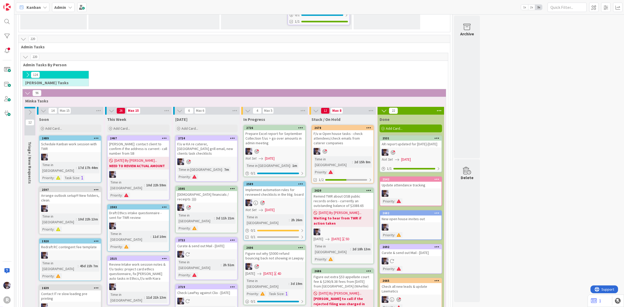
scroll to position [937, 0]
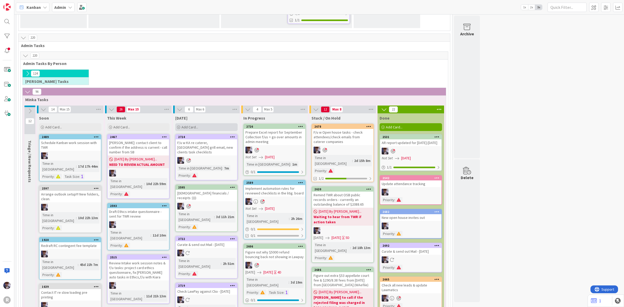
click at [193, 123] on div "Add Card..." at bounding box center [206, 127] width 62 height 8
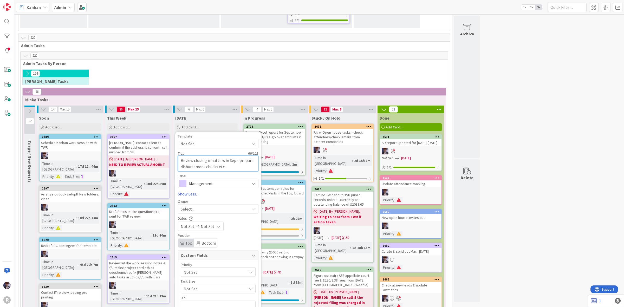
click at [212, 156] on textarea "Review closing mnatters in Sep - prepare disbursement checks etc." at bounding box center [218, 164] width 81 height 16
click at [220, 180] on span "Management" at bounding box center [218, 183] width 58 height 7
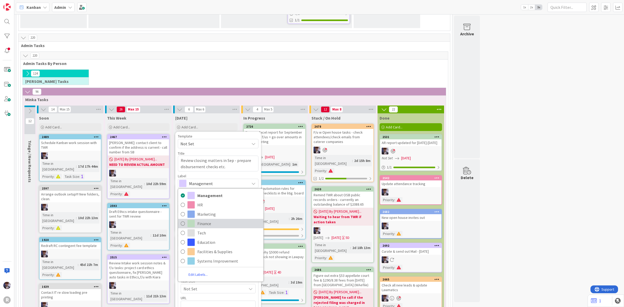
click at [217, 220] on span "Finance" at bounding box center [228, 224] width 63 height 8
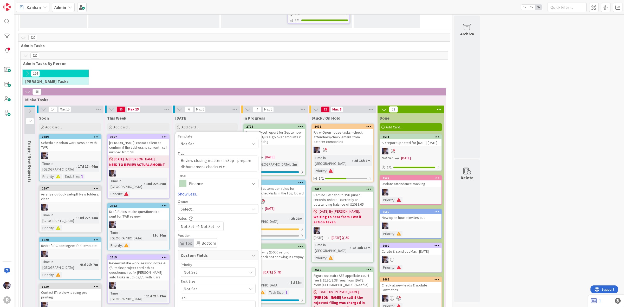
click at [198, 180] on span "Finance" at bounding box center [218, 183] width 58 height 7
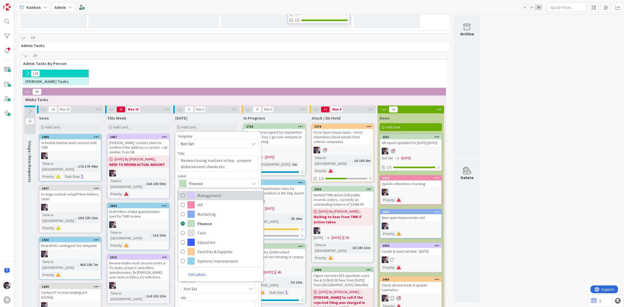
click at [204, 191] on span "Management" at bounding box center [228, 195] width 63 height 8
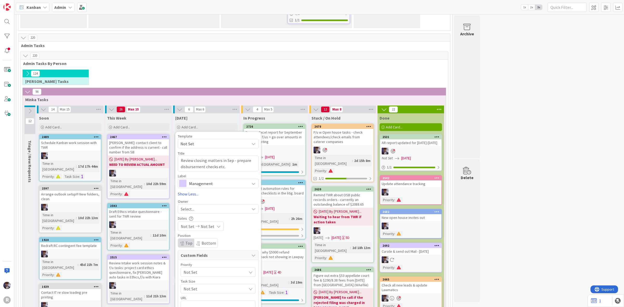
click at [206, 204] on div "Select..." at bounding box center [218, 208] width 81 height 9
click at [204, 248] on span "Minka Laine Friesen" at bounding box center [210, 252] width 25 height 8
click at [207, 279] on div "Task Size" at bounding box center [218, 281] width 75 height 4
click at [212, 268] on span "Not Set" at bounding box center [213, 271] width 60 height 7
click at [209, 295] on span "Hot List (Tasks Due < 7 days)" at bounding box center [230, 303] width 65 height 8
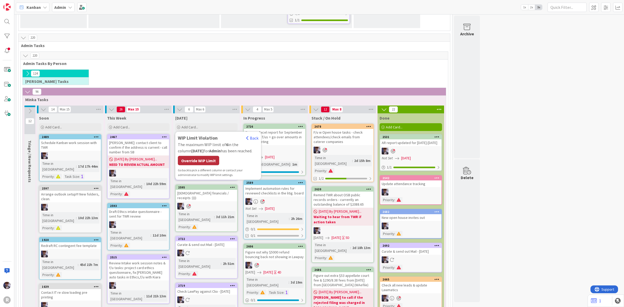
click at [197, 156] on div "Override WIP Limit" at bounding box center [198, 160] width 41 height 9
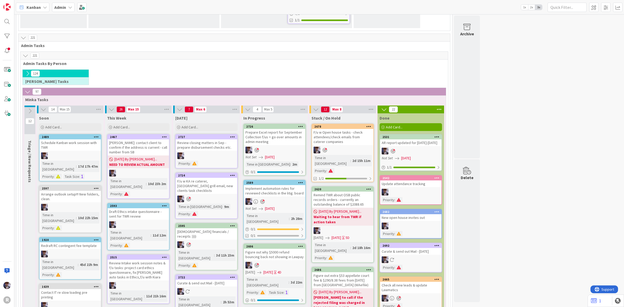
click at [217, 139] on div "Review closing matters in Sep - prepare disbursement checks etc." at bounding box center [206, 144] width 61 height 11
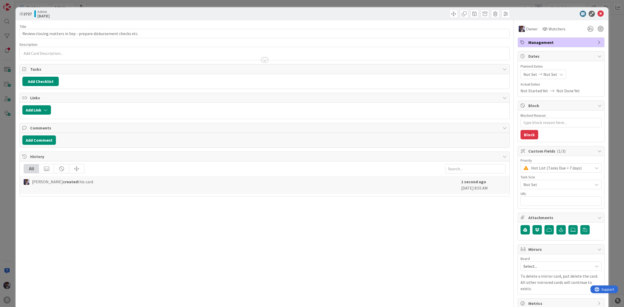
click at [590, 29] on div at bounding box center [594, 28] width 19 height 9
click at [592, 29] on div at bounding box center [594, 28] width 19 height 9
click at [597, 29] on div at bounding box center [600, 29] width 6 height 6
click at [606, 32] on div "ID 2727 Admin Today Title 65 / 128 Review closing matters in Sep - prepare disb…" at bounding box center [312, 153] width 624 height 307
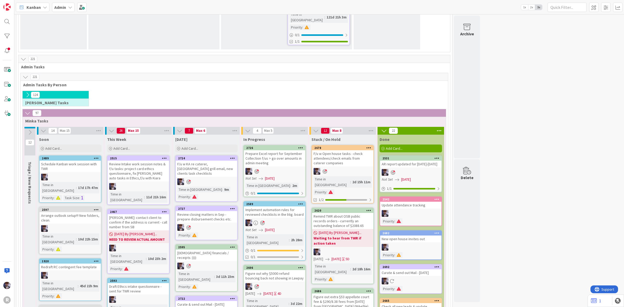
scroll to position [905, 0]
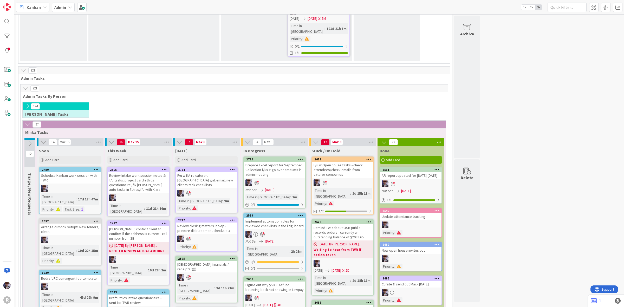
click at [211, 146] on div "Today Add Card... Template Not Set Title 0 / 128 Label Management Management HR…" at bounding box center [206, 155] width 67 height 19
click at [212, 156] on div "Add Card..." at bounding box center [206, 160] width 62 height 8
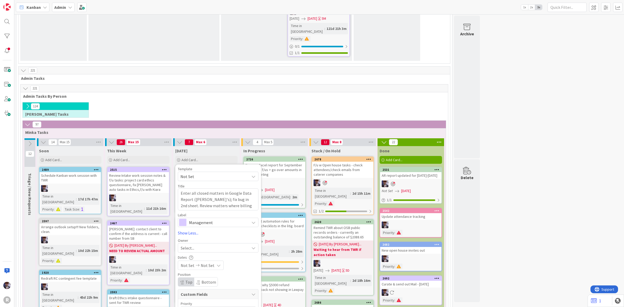
click at [251, 217] on div "Management" at bounding box center [218, 221] width 81 height 9
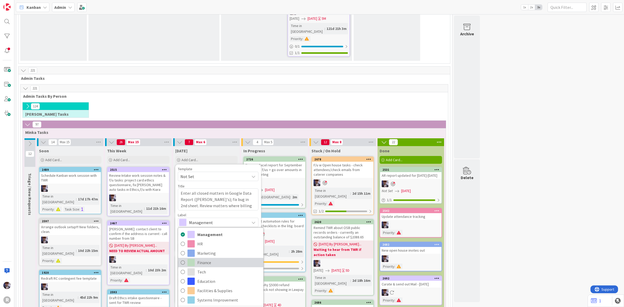
click at [228, 259] on span "Finance" at bounding box center [228, 263] width 63 height 8
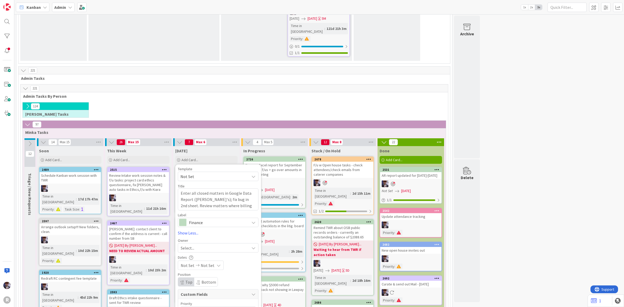
click at [215, 244] on div "Select..." at bounding box center [215, 247] width 69 height 6
click at [223, 287] on span "Minka Laine Friesen" at bounding box center [210, 291] width 25 height 8
click at [200, 295] on span "Not Set" at bounding box center [213, 310] width 60 height 7
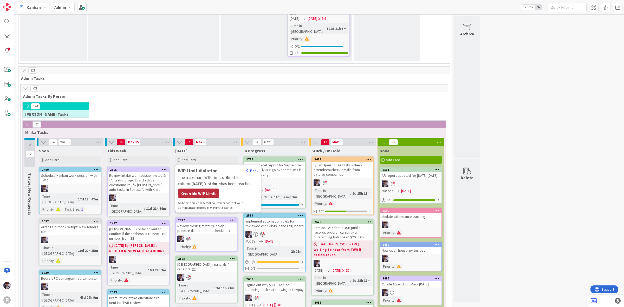
click at [207, 189] on div "Override WIP Limit" at bounding box center [198, 193] width 41 height 9
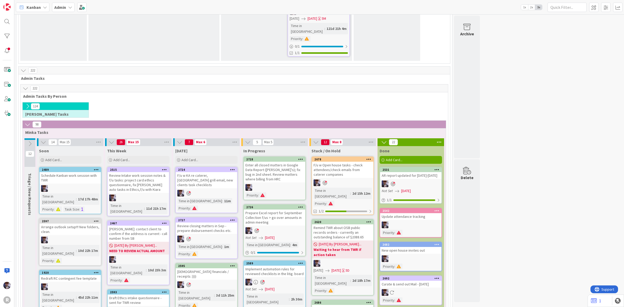
click at [300, 157] on icon at bounding box center [300, 159] width 5 height 4
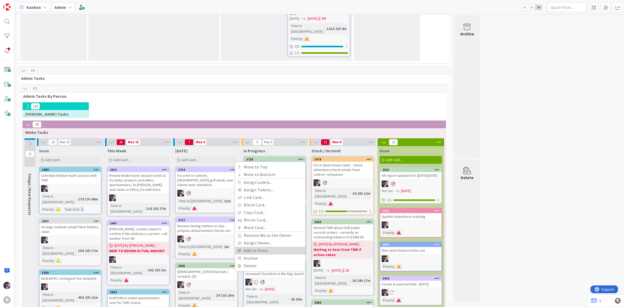
click at [265, 247] on link "Add to Focus" at bounding box center [270, 251] width 70 height 8
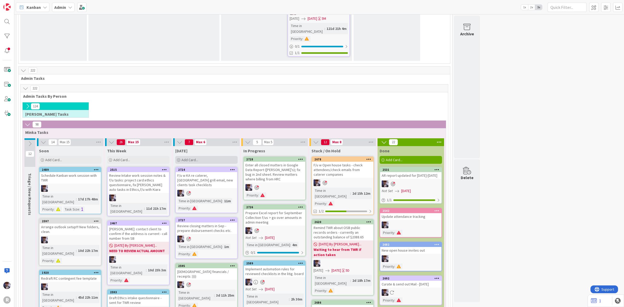
click at [211, 156] on div "Add Card..." at bounding box center [206, 160] width 62 height 8
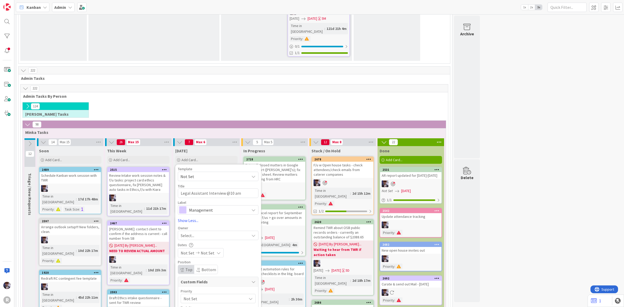
click at [213, 232] on div "Select..." at bounding box center [215, 235] width 69 height 6
click at [212, 275] on span "Minka Laine Friesen" at bounding box center [210, 279] width 25 height 8
click at [220, 206] on span "Management" at bounding box center [218, 209] width 58 height 7
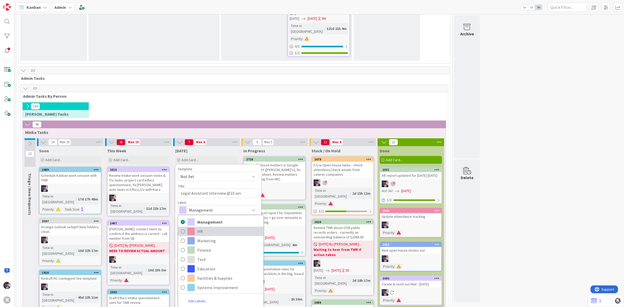
click at [214, 227] on span "HR" at bounding box center [228, 231] width 63 height 8
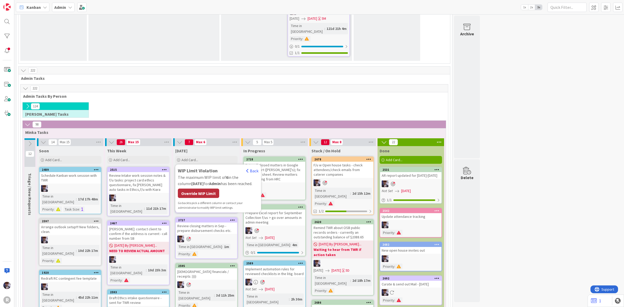
click at [193, 189] on div "Override WIP Limit" at bounding box center [198, 193] width 41 height 9
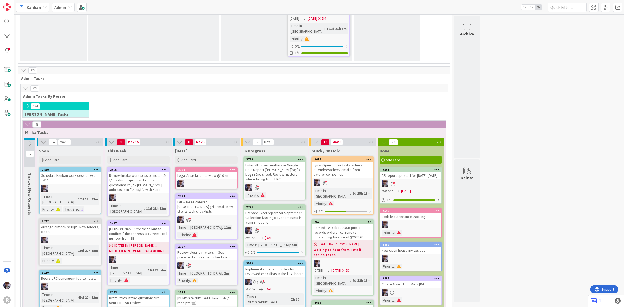
click at [232, 168] on icon at bounding box center [232, 170] width 5 height 4
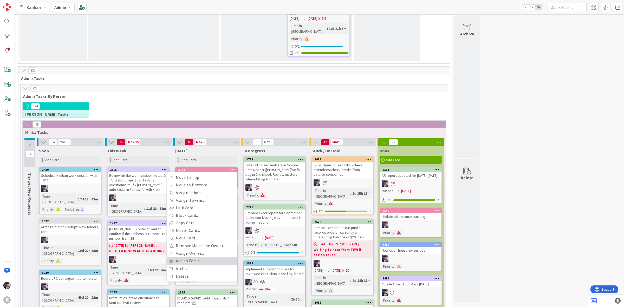
click at [189, 257] on link "Add to Focus" at bounding box center [202, 261] width 70 height 8
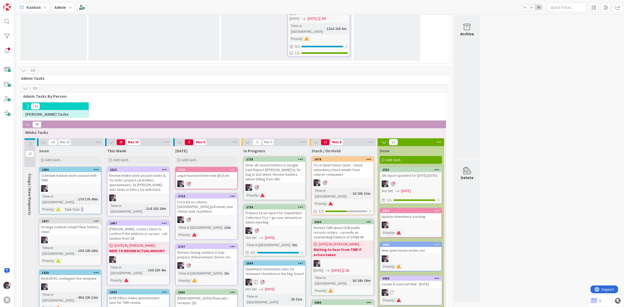
click at [30, 8] on span "Kanban" at bounding box center [33, 7] width 14 height 6
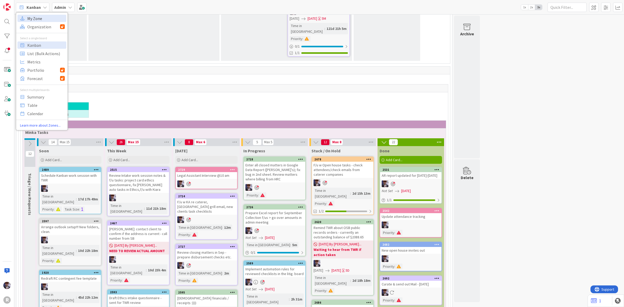
click at [33, 20] on span "My Zone" at bounding box center [45, 18] width 37 height 8
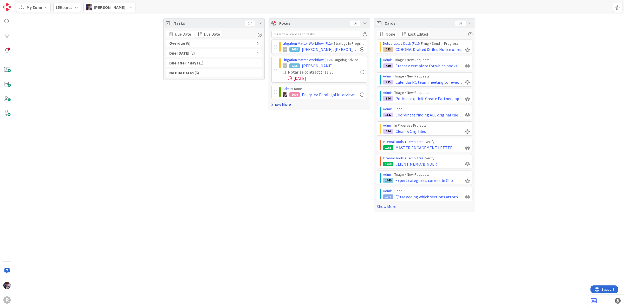
click at [274, 107] on link "Show More" at bounding box center [319, 104] width 96 height 6
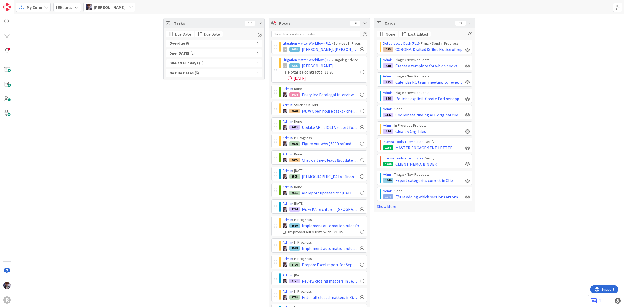
click at [468, 21] on icon at bounding box center [470, 23] width 4 height 4
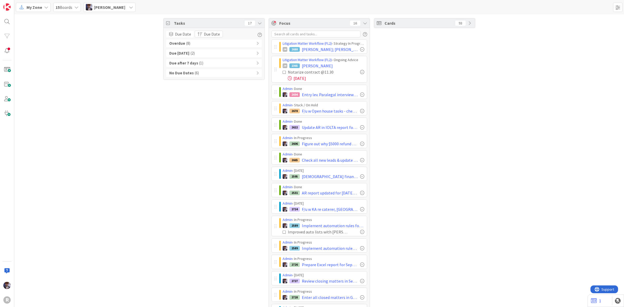
click at [271, 106] on div "Admin › Stuck / On Hold 2678 F/u w Open house tasks - check attendees/check ema…" at bounding box center [319, 108] width 96 height 14
drag, startPoint x: 271, startPoint y: 191, endPoint x: 270, endPoint y: 161, distance: 30.2
click at [271, 161] on div "Litigation Matter Workflow (FL2) › Strategy In Progress JM 2688 AGUILA; BATHAN …" at bounding box center [319, 178] width 96 height 279
click at [271, 196] on div "Admin › Done 2531 AR report updated for Aug 25-29" at bounding box center [319, 190] width 96 height 14
click at [360, 144] on div at bounding box center [362, 144] width 4 height 4
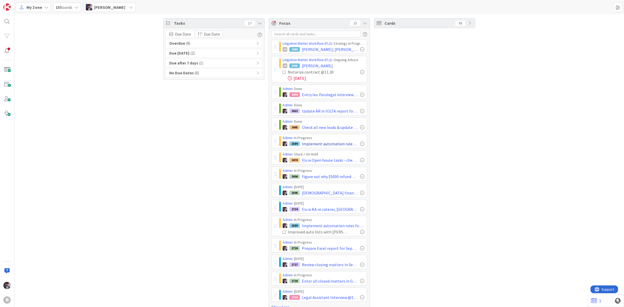
click at [360, 143] on div at bounding box center [362, 144] width 4 height 4
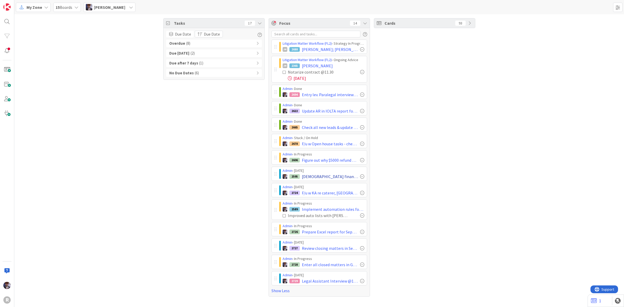
click at [361, 177] on div at bounding box center [362, 176] width 4 height 4
